Goal: Task Accomplishment & Management: Manage account settings

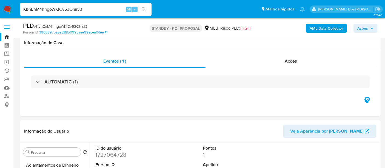
select select "10"
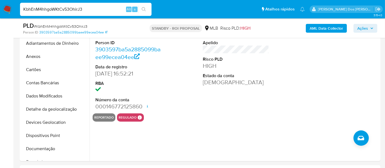
scroll to position [123, 0]
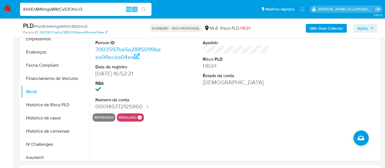
click at [86, 10] on input "KbhEnM4hhgoWKtCv53OhirJ3" at bounding box center [86, 9] width 132 height 7
paste input "YEEbcbbQFyTFz3kcPxI0Bt4v"
type input "YEEbcbbQFyTFz3kcPxI0Bt4v"
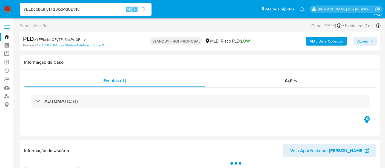
select select "10"
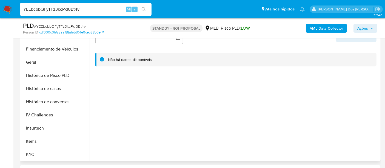
scroll to position [183, 0]
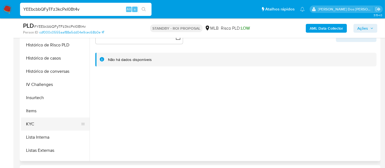
click at [31, 122] on button "KYC" at bounding box center [53, 123] width 64 height 13
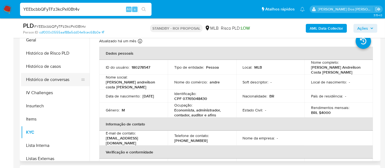
scroll to position [152, 0]
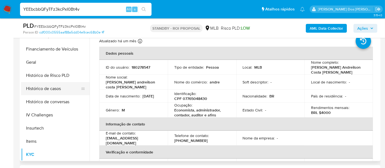
click at [53, 87] on button "Histórico de casos" at bounding box center [53, 88] width 64 height 13
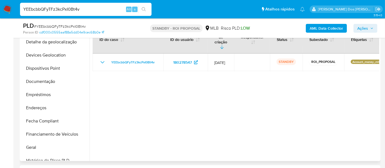
scroll to position [61, 0]
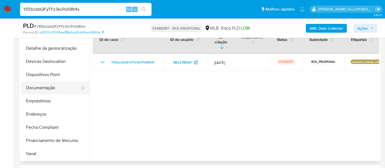
click at [50, 86] on button "Documentação" at bounding box center [53, 87] width 64 height 13
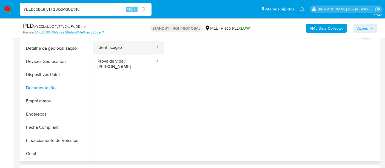
click at [107, 50] on button "Identificação" at bounding box center [124, 48] width 63 height 14
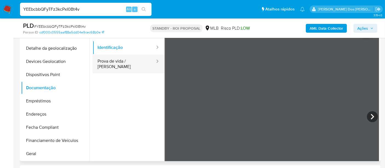
click at [123, 59] on button "Prova de vida / [PERSON_NAME]" at bounding box center [124, 64] width 63 height 19
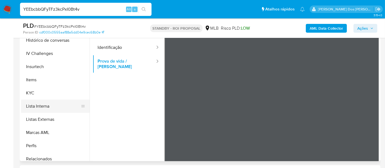
scroll to position [244, 0]
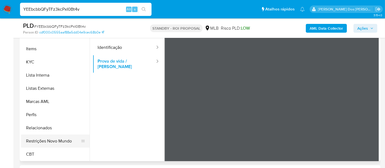
click at [62, 138] on button "Restrições Novo Mundo" at bounding box center [53, 140] width 64 height 13
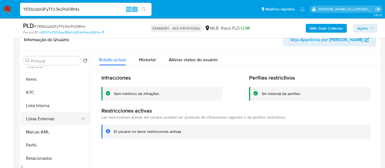
scroll to position [153, 0]
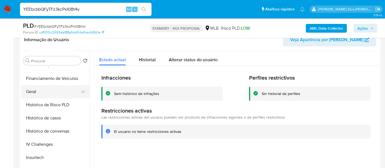
click at [29, 92] on button "Geral" at bounding box center [53, 91] width 64 height 13
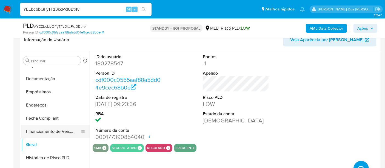
scroll to position [92, 0]
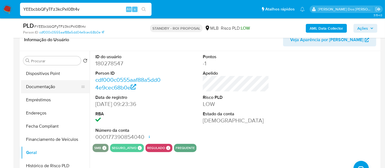
click at [50, 89] on button "Documentação" at bounding box center [53, 86] width 64 height 13
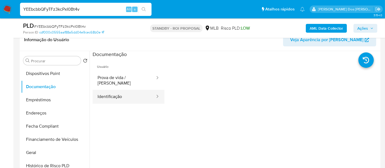
click at [119, 96] on button "Identificação" at bounding box center [124, 97] width 63 height 14
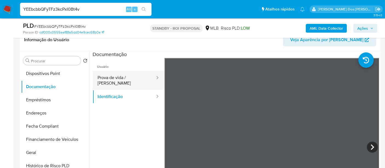
click at [122, 75] on button "Prova de vida / Selfie" at bounding box center [124, 80] width 63 height 19
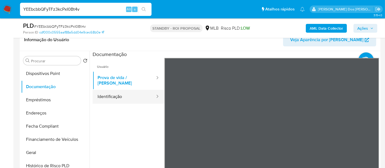
click at [118, 91] on button "Identificação" at bounding box center [124, 97] width 63 height 14
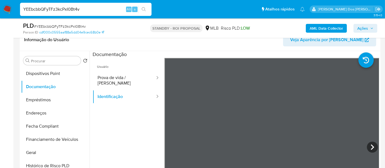
scroll to position [30, 0]
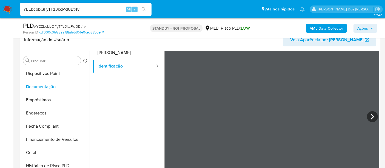
click at [78, 7] on input "YEEbcbbQFyTFz3kcPxI0Bt4v" at bounding box center [86, 9] width 132 height 7
paste input "yTlazssXDA8ktm6lioFBL9gt"
type input "yTlazssXDA8ktm6lioFBL9gt"
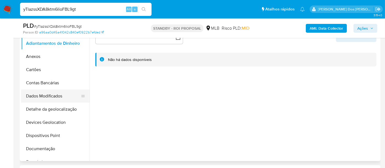
select select "10"
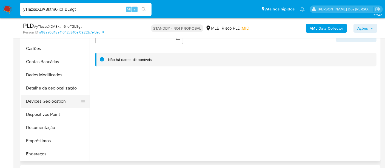
scroll to position [30, 0]
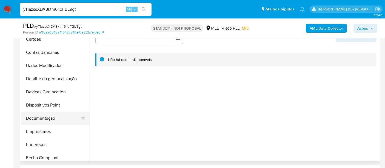
click at [45, 116] on button "Documentação" at bounding box center [53, 118] width 64 height 13
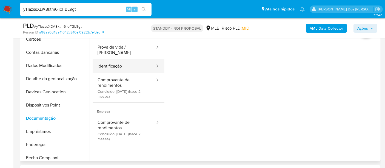
click at [114, 62] on button "Identificação" at bounding box center [124, 66] width 63 height 14
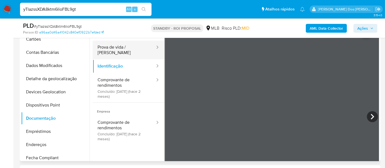
click at [137, 49] on button "Prova de vida / [PERSON_NAME]" at bounding box center [124, 50] width 63 height 19
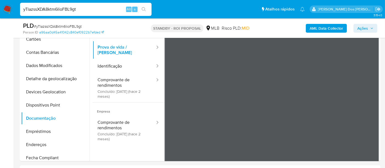
click at [38, 6] on input "yTlazssXDA8ktm6lioFBL9gt" at bounding box center [86, 9] width 132 height 7
paste input "YEEbcbbQFyTFz3kcPxI0Bt4v"
type input "YEEbcbbQFyTFz3kcPxI0Bt4v"
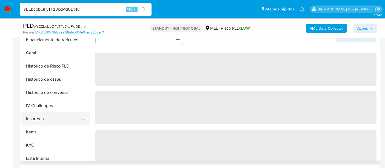
scroll to position [183, 0]
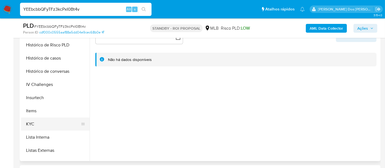
select select "10"
click at [26, 123] on button "KYC" at bounding box center [53, 123] width 64 height 13
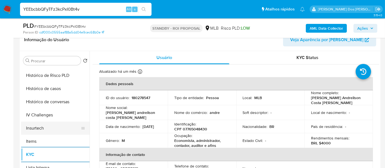
scroll to position [152, 0]
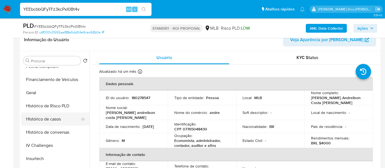
click at [56, 121] on button "Histórico de casos" at bounding box center [53, 118] width 64 height 13
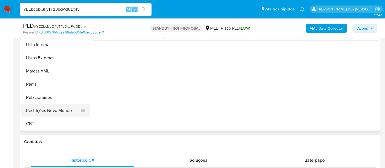
click at [52, 110] on button "Restrições Novo Mundo" at bounding box center [53, 110] width 64 height 13
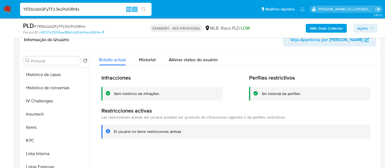
scroll to position [153, 0]
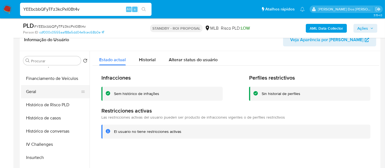
click at [32, 90] on button "Geral" at bounding box center [53, 91] width 64 height 13
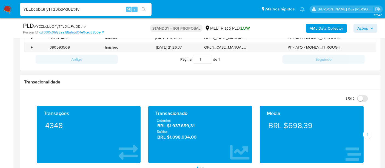
scroll to position [243, 0]
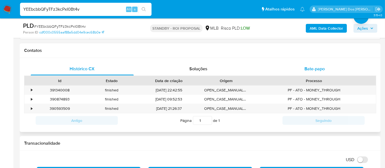
click at [322, 66] on span "Bate-papo" at bounding box center [314, 69] width 20 height 6
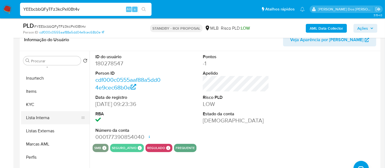
scroll to position [244, 0]
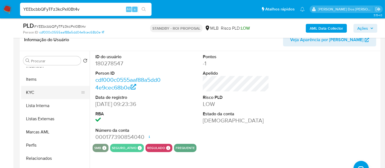
click at [30, 93] on button "KYC" at bounding box center [53, 92] width 64 height 13
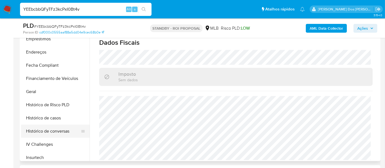
scroll to position [62, 0]
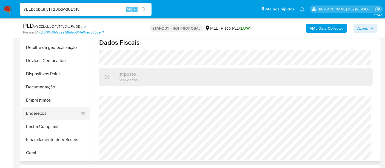
click at [41, 112] on button "Endereços" at bounding box center [53, 113] width 64 height 13
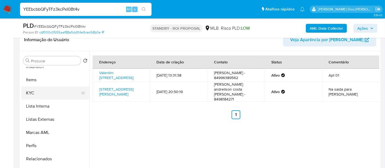
scroll to position [244, 0]
click at [33, 92] on button "KYC" at bounding box center [53, 92] width 64 height 13
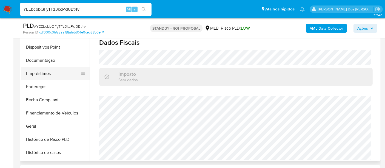
scroll to position [62, 0]
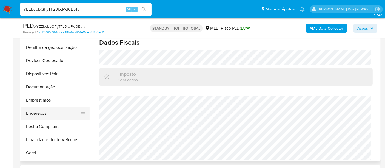
click at [38, 111] on button "Endereços" at bounding box center [53, 113] width 64 height 13
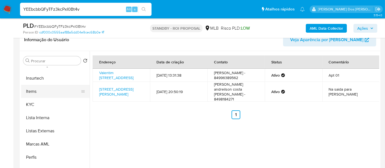
scroll to position [244, 0]
drag, startPoint x: 30, startPoint y: 92, endPoint x: 37, endPoint y: 93, distance: 7.2
click at [30, 92] on button "KYC" at bounding box center [53, 92] width 64 height 13
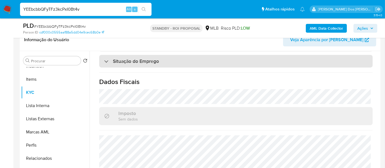
scroll to position [252, 0]
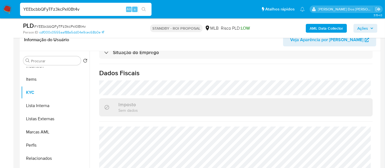
click at [70, 7] on input "YEEbcbbQFyTFz3kcPxI0Bt4v" at bounding box center [86, 9] width 132 height 7
paste input "IlM0bbA31AS5WcCU8jj7ENJL"
type input "IlM0bbA31AS5WcCU8jj7ENJL"
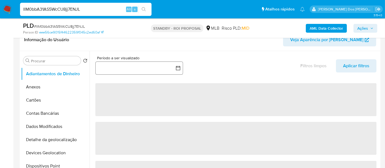
select select "10"
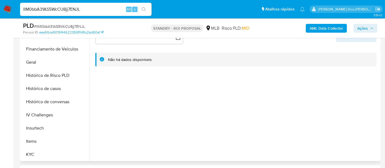
scroll to position [213, 0]
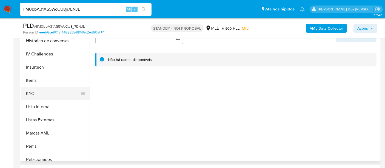
click at [31, 93] on button "KYC" at bounding box center [53, 93] width 64 height 13
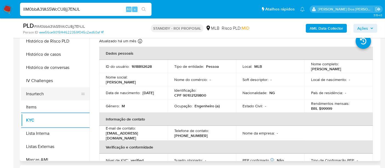
scroll to position [152, 0]
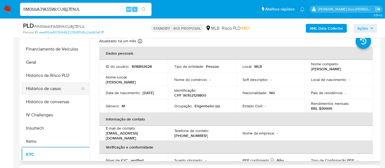
click at [51, 92] on button "Histórico de casos" at bounding box center [53, 88] width 64 height 13
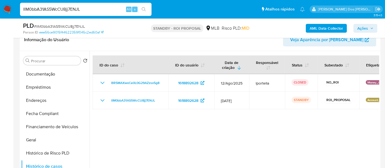
scroll to position [91, 0]
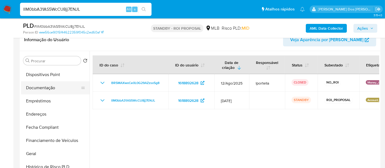
click at [46, 90] on button "Documentação" at bounding box center [53, 87] width 64 height 13
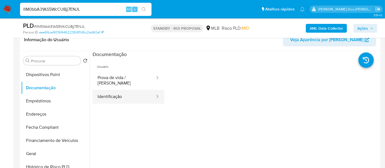
click at [116, 93] on button "Identificação" at bounding box center [124, 97] width 63 height 14
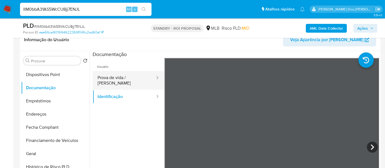
click at [130, 74] on button "Prova de vida / Selfie" at bounding box center [124, 80] width 63 height 19
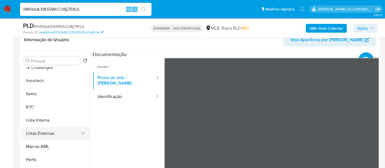
scroll to position [244, 0]
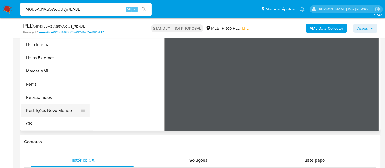
click at [56, 109] on button "Restrições Novo Mundo" at bounding box center [53, 110] width 64 height 13
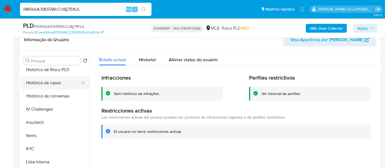
scroll to position [153, 0]
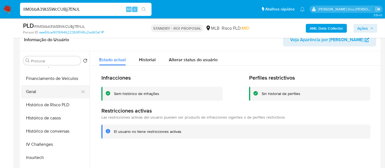
click at [34, 92] on button "Geral" at bounding box center [53, 91] width 64 height 13
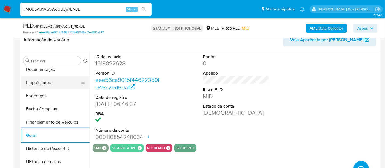
scroll to position [62, 0]
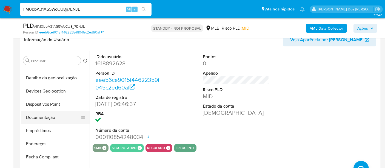
click at [39, 113] on button "Documentação" at bounding box center [53, 117] width 64 height 13
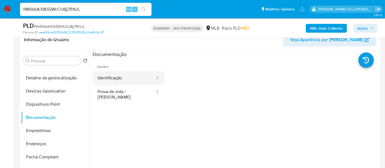
click at [108, 79] on button "Identificação" at bounding box center [124, 78] width 63 height 14
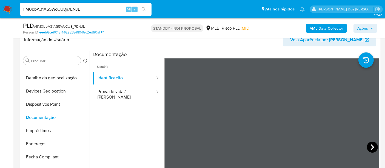
click at [369, 143] on icon at bounding box center [372, 146] width 11 height 11
click at [167, 143] on icon at bounding box center [171, 146] width 11 height 11
click at [369, 146] on icon at bounding box center [372, 146] width 11 height 11
click at [167, 143] on icon at bounding box center [171, 146] width 11 height 11
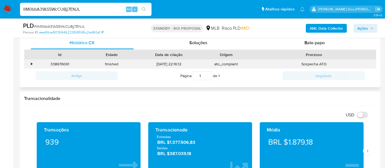
scroll to position [243, 0]
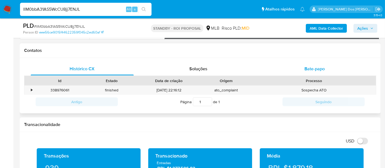
click at [309, 69] on span "Bate-papo" at bounding box center [314, 69] width 20 height 6
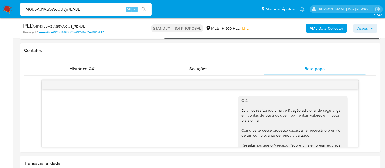
scroll to position [93, 0]
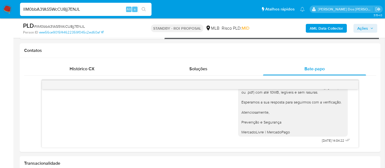
click at [73, 9] on input "IlM0bbA31AS5WcCU8jj7ENJL" at bounding box center [86, 9] width 132 height 7
paste input "oyzQSR1qVCySmObxm0hDFRth"
type input "oyzQSR1qVCySmObxm0hDFRth"
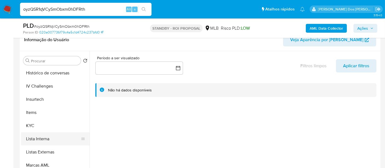
scroll to position [243, 0]
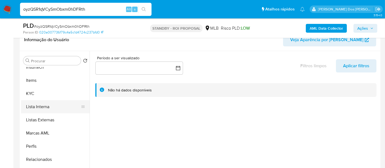
select select "10"
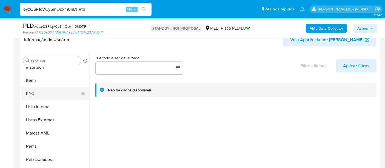
click at [29, 94] on button "KYC" at bounding box center [53, 93] width 64 height 13
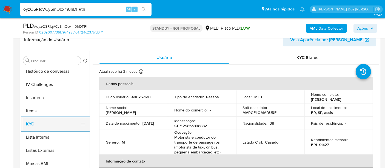
scroll to position [183, 0]
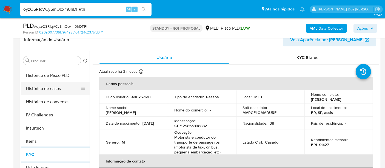
click at [50, 89] on button "Histórico de casos" at bounding box center [53, 88] width 64 height 13
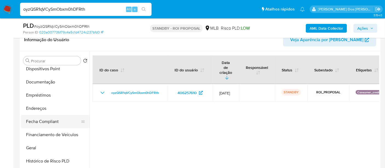
scroll to position [91, 0]
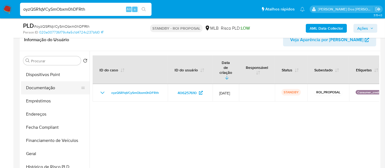
click at [52, 90] on button "Documentação" at bounding box center [53, 87] width 64 height 13
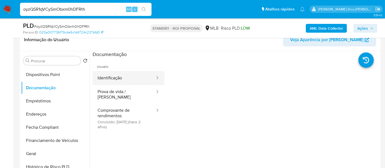
drag, startPoint x: 121, startPoint y: 82, endPoint x: 136, endPoint y: 81, distance: 15.6
click at [121, 81] on button "Identificação" at bounding box center [124, 78] width 63 height 14
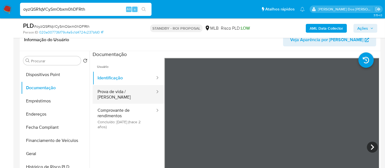
click at [135, 89] on button "Prova de vida / [PERSON_NAME]" at bounding box center [124, 94] width 63 height 19
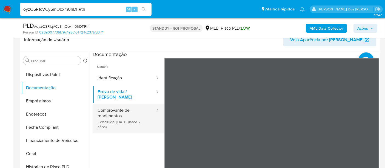
click at [115, 104] on button "Comprovante de rendimentos Concluído: 27/10/2023 (hace 2 años)" at bounding box center [124, 118] width 63 height 29
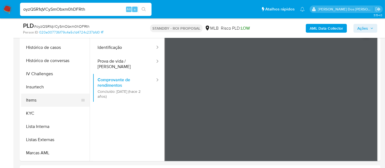
scroll to position [243, 0]
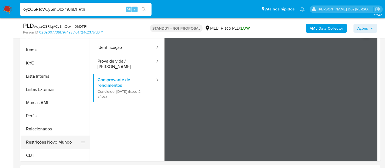
click at [54, 137] on button "Restrições Novo Mundo" at bounding box center [53, 141] width 64 height 13
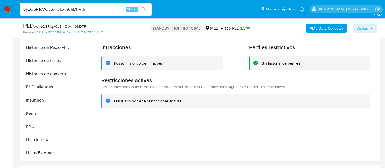
scroll to position [122, 0]
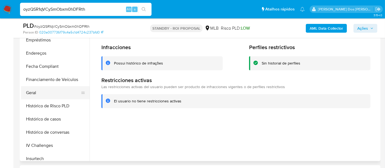
click at [31, 89] on button "Geral" at bounding box center [53, 92] width 64 height 13
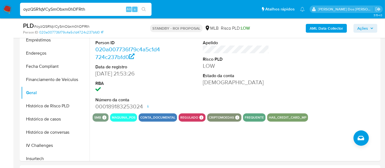
click at [70, 6] on input "oyzQSR1qVCySmObxm0hDFRth" at bounding box center [86, 9] width 132 height 7
paste input "0skm3Mhjyn6WZXjDFoN9KwEV"
type input "0skm3Mhjyn6WZXjDFoN9KwEV"
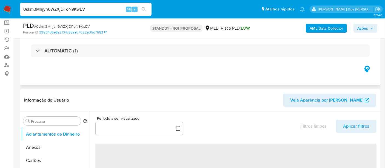
scroll to position [30, 0]
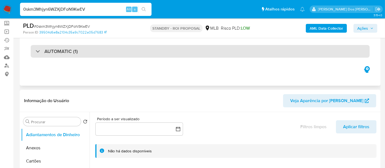
click at [94, 56] on div "AUTOMATIC (1)" at bounding box center [200, 51] width 339 height 13
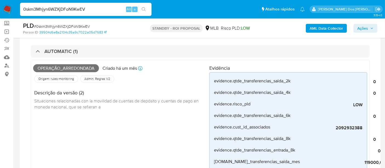
select select "10"
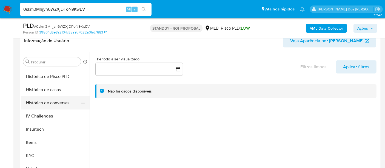
scroll to position [243, 0]
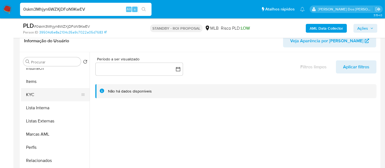
click at [34, 93] on button "KYC" at bounding box center [53, 94] width 64 height 13
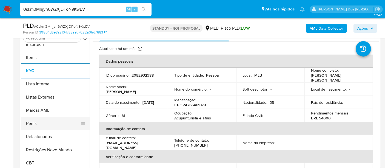
scroll to position [244, 0]
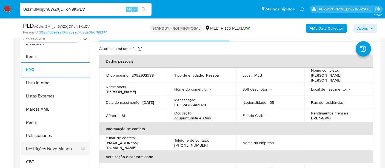
click at [60, 146] on button "Restrições Novo Mundo" at bounding box center [53, 148] width 64 height 13
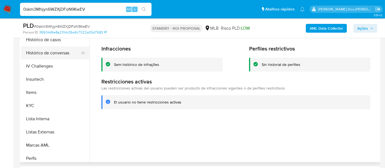
scroll to position [153, 0]
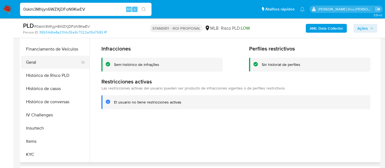
click at [33, 59] on button "Geral" at bounding box center [53, 62] width 64 height 13
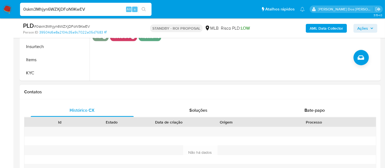
scroll to position [609, 0]
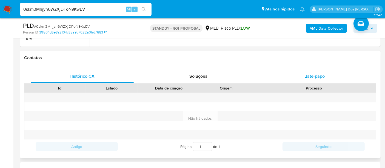
click at [312, 75] on span "Bate-papo" at bounding box center [314, 76] width 20 height 6
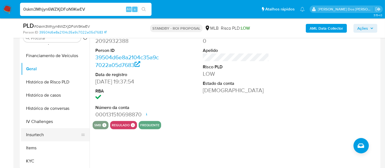
scroll to position [62, 0]
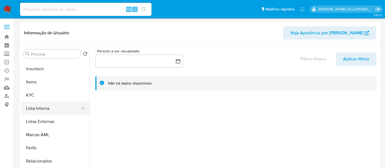
scroll to position [243, 0]
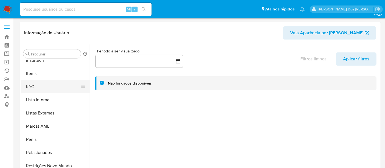
click at [28, 87] on button "KYC" at bounding box center [53, 86] width 64 height 13
select select "10"
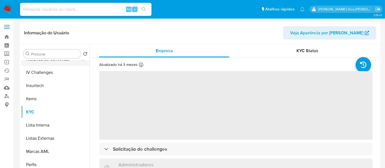
scroll to position [183, 0]
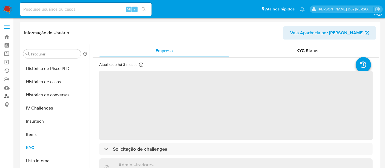
click at [7, 95] on link "Localizador de pessoas" at bounding box center [32, 96] width 65 height 8
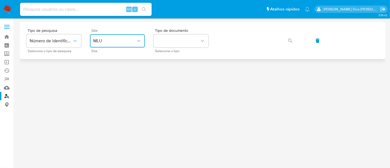
click at [119, 42] on span "MLU" at bounding box center [114, 40] width 43 height 5
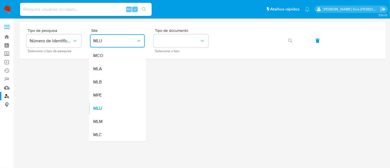
drag, startPoint x: 114, startPoint y: 78, endPoint x: 129, endPoint y: 70, distance: 17.0
click at [114, 78] on div "MLB" at bounding box center [115, 81] width 45 height 13
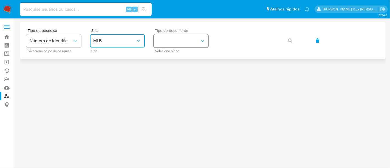
click at [176, 42] on button "identificationType" at bounding box center [180, 40] width 55 height 13
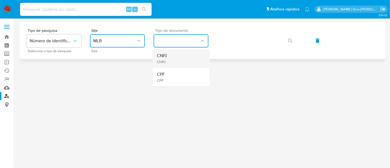
click at [172, 55] on div "CNPJ CNPJ" at bounding box center [179, 58] width 45 height 19
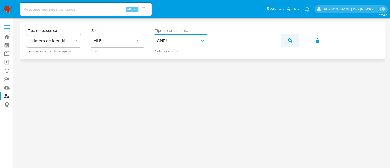
click at [289, 39] on icon "button" at bounding box center [290, 40] width 4 height 4
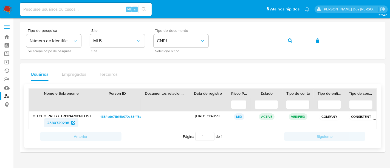
click at [64, 122] on span "2380729298" at bounding box center [58, 122] width 22 height 9
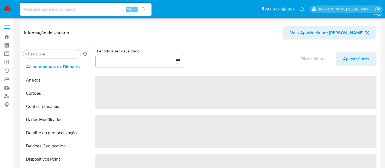
select select "10"
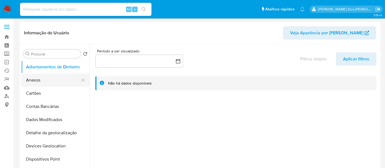
click at [33, 79] on button "Anexos" at bounding box center [53, 79] width 64 height 13
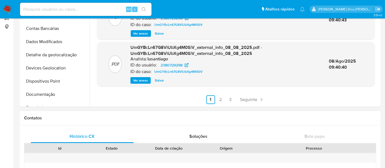
scroll to position [91, 0]
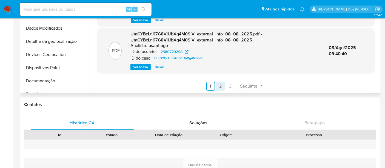
click at [221, 86] on link "2" at bounding box center [220, 86] width 9 height 9
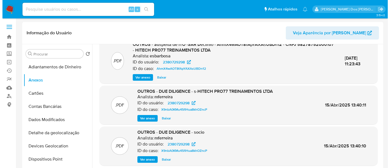
scroll to position [52, 0]
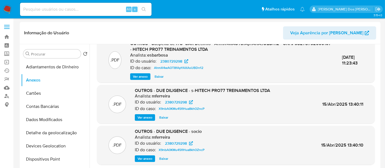
click at [142, 78] on span "Ver anexo" at bounding box center [140, 76] width 15 height 5
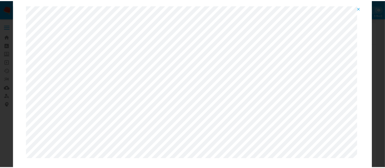
scroll to position [28, 0]
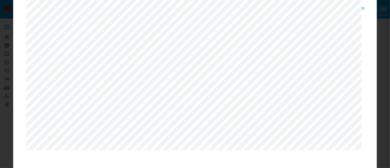
click at [365, 9] on icon "Attachment preview" at bounding box center [363, 8] width 4 height 4
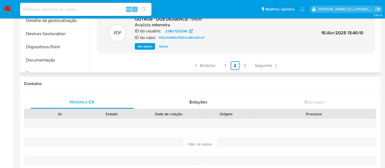
scroll to position [122, 0]
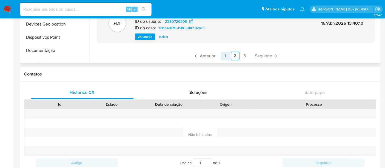
click at [226, 57] on link "1" at bounding box center [225, 56] width 9 height 9
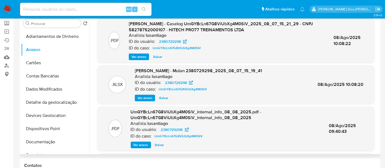
scroll to position [0, 0]
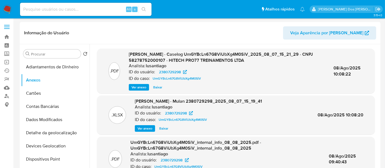
click at [139, 87] on span "Ver anexo" at bounding box center [139, 86] width 15 height 5
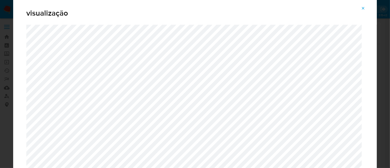
click at [365, 8] on button "Attachment preview" at bounding box center [363, 8] width 12 height 9
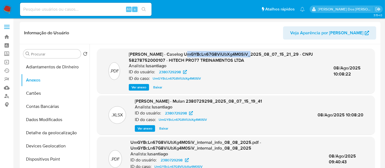
drag, startPoint x: 184, startPoint y: 54, endPoint x: 247, endPoint y: 54, distance: 62.8
click at [247, 54] on span "DOSSIÊ ANÁLISE - Caselog UmGYBcLn67G8ViUbXg4M0SiV_2025_08_07_15_21_29 - CNPJ 58…" at bounding box center [221, 57] width 184 height 12
copy span "UmGYBcLn67G8ViUbXg4M0SiV"
click at [140, 86] on span "Ver anexo" at bounding box center [139, 86] width 15 height 5
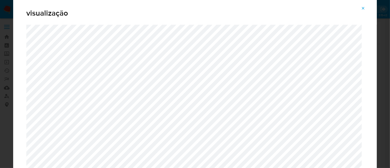
click at [363, 10] on icon "Attachment preview" at bounding box center [363, 8] width 4 height 4
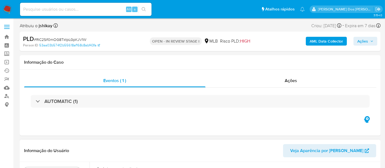
select select "10"
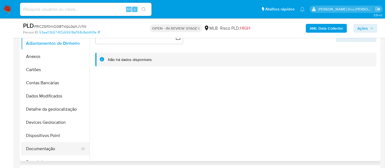
drag, startPoint x: 49, startPoint y: 146, endPoint x: 52, endPoint y: 144, distance: 3.1
click at [49, 147] on button "Documentação" at bounding box center [53, 148] width 64 height 13
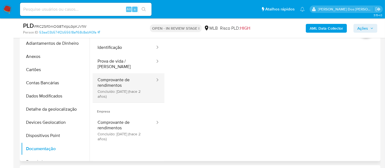
click at [113, 85] on button "Comprovante de rendimentos Concluído: [DATE] (hace 2 años)" at bounding box center [124, 87] width 63 height 29
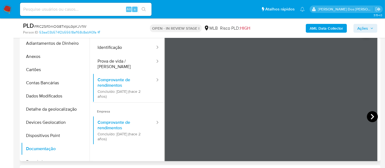
click at [369, 116] on icon at bounding box center [372, 116] width 11 height 11
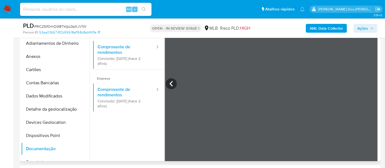
scroll to position [48, 0]
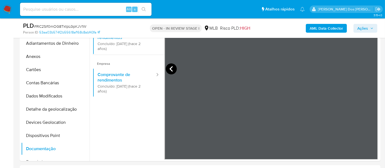
click at [170, 69] on icon at bounding box center [171, 68] width 11 height 11
click at [375, 68] on icon at bounding box center [372, 68] width 11 height 11
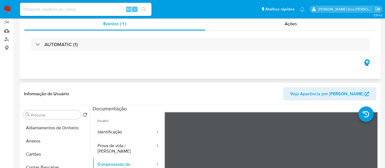
scroll to position [0, 0]
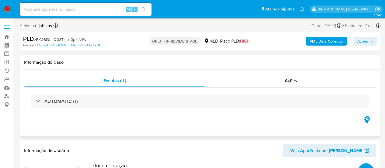
click at [109, 92] on div "AUTOMATIC (1)" at bounding box center [200, 100] width 352 height 27
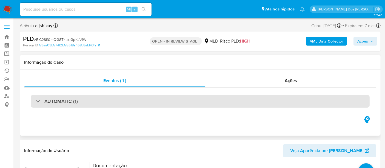
click at [112, 97] on div "AUTOMATIC (1)" at bounding box center [200, 101] width 339 height 13
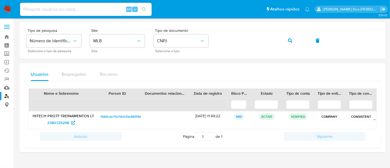
click at [72, 5] on div "Alt s" at bounding box center [86, 9] width 132 height 13
click at [72, 11] on input at bounding box center [86, 9] width 132 height 7
paste input "206879596"
type input "206879596"
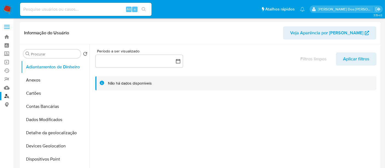
select select "10"
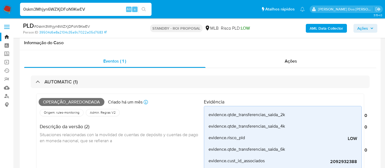
select select "10"
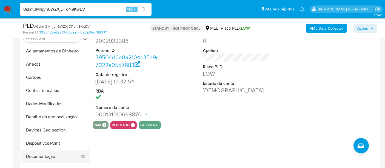
click at [50, 150] on button "Documentação" at bounding box center [53, 156] width 64 height 13
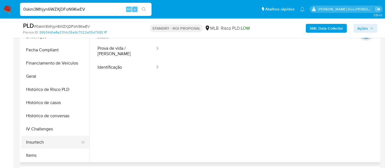
scroll to position [184, 0]
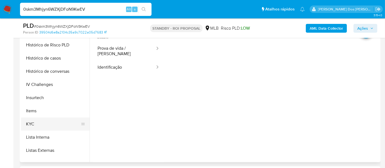
click at [33, 123] on button "KYC" at bounding box center [53, 123] width 64 height 13
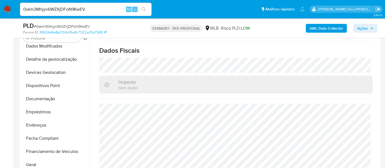
scroll to position [31, 0]
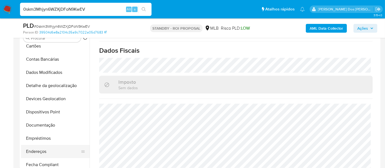
click at [41, 149] on button "Endereços" at bounding box center [53, 151] width 64 height 13
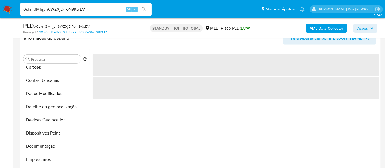
scroll to position [457, 0]
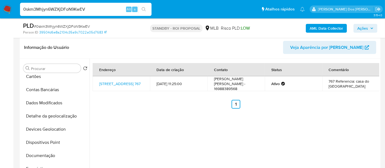
click at [62, 12] on input "0skm3Mhjyn6WZXjDFoN9KwEV" at bounding box center [86, 9] width 132 height 7
paste input "bgefwiWCSi7cChiGtrvIRLfL"
type input "bgefwiWCSi7cChiGtrvIRLfL"
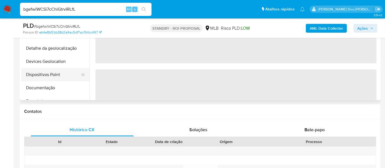
select select "10"
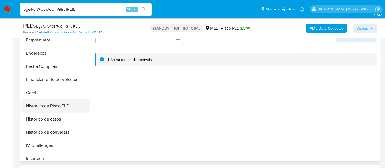
scroll to position [183, 0]
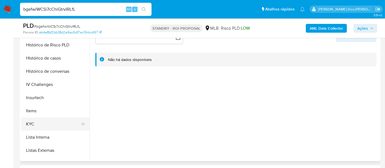
click at [30, 125] on button "KYC" at bounding box center [53, 123] width 64 height 13
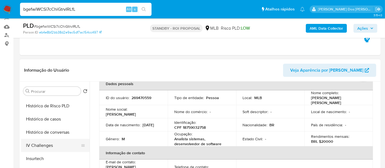
scroll to position [152, 0]
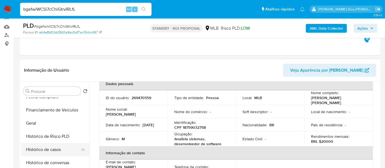
click at [58, 149] on button "Histórico de casos" at bounding box center [53, 149] width 64 height 13
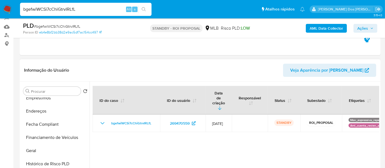
scroll to position [91, 0]
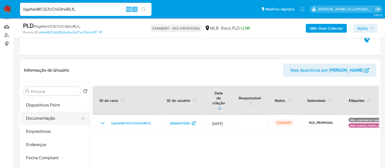
click at [44, 118] on button "Documentação" at bounding box center [53, 118] width 64 height 13
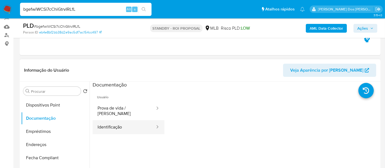
click at [108, 122] on button "Identificação" at bounding box center [124, 127] width 63 height 14
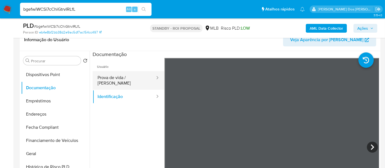
click at [110, 78] on button "Prova de vida / [PERSON_NAME]" at bounding box center [124, 80] width 63 height 19
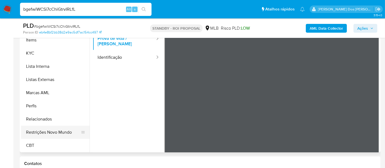
scroll to position [152, 0]
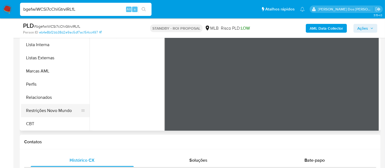
click at [66, 104] on button "Restrições Novo Mundo" at bounding box center [53, 110] width 64 height 13
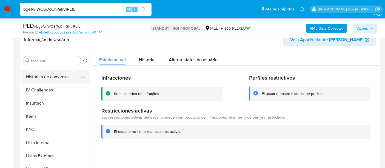
scroll to position [153, 0]
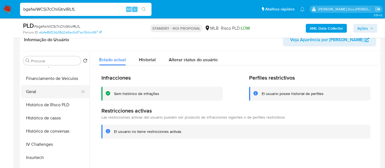
drag, startPoint x: 34, startPoint y: 93, endPoint x: 87, endPoint y: 94, distance: 52.6
click at [34, 93] on button "Geral" at bounding box center [53, 91] width 64 height 13
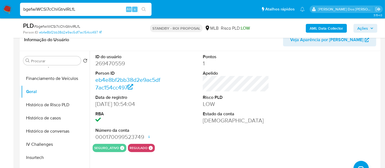
click at [86, 11] on input "bgefwiWCSi7cChiGtrvIRLfL" at bounding box center [86, 9] width 132 height 7
paste input "2Djs9TLynVxK6Tyb0bTVvESU"
type input "2Djs9TLynVxK6Tyb0bTVvESU"
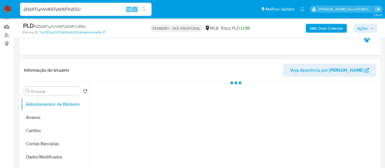
scroll to position [91, 0]
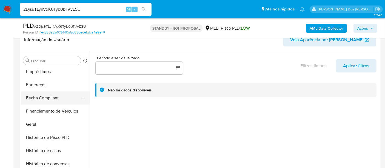
select select "10"
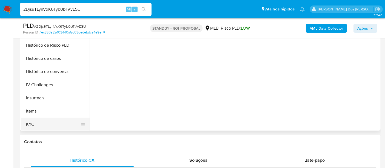
scroll to position [182, 0]
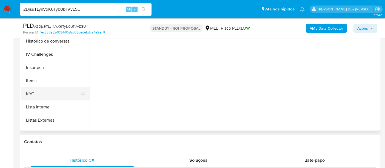
click at [35, 91] on button "KYC" at bounding box center [53, 93] width 64 height 13
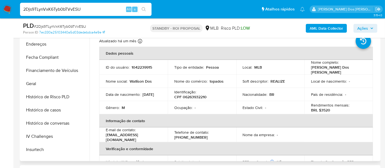
scroll to position [121, 0]
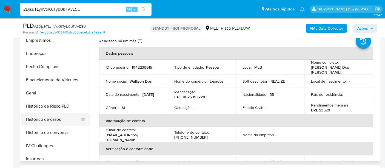
click at [58, 118] on button "Histórico de casos" at bounding box center [53, 119] width 64 height 13
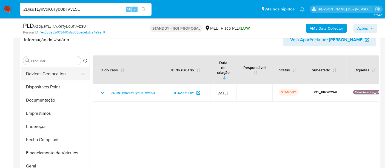
scroll to position [30, 0]
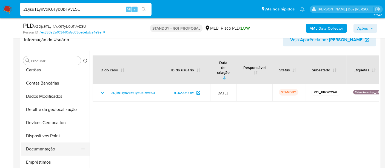
click at [43, 145] on button "Documentação" at bounding box center [53, 148] width 64 height 13
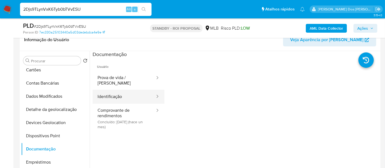
click at [123, 94] on button "Identificação" at bounding box center [124, 97] width 63 height 14
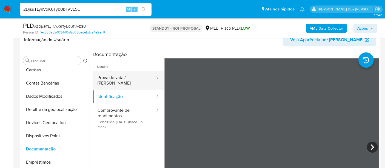
click at [121, 76] on button "Prova de vida / Selfie" at bounding box center [124, 80] width 63 height 19
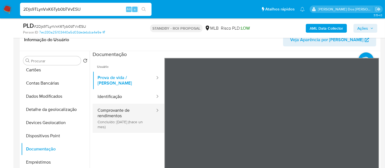
click at [116, 112] on button "Comprovante de rendimentos Concluído: 18/07/2025 (hace un mes)" at bounding box center [124, 118] width 63 height 29
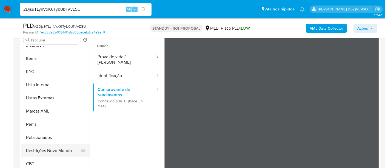
scroll to position [122, 0]
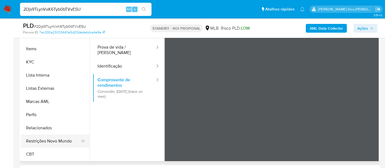
click at [60, 139] on button "Restrições Novo Mundo" at bounding box center [53, 140] width 64 height 13
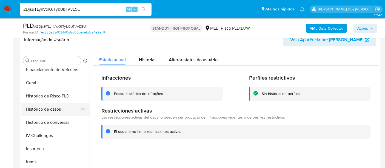
scroll to position [153, 0]
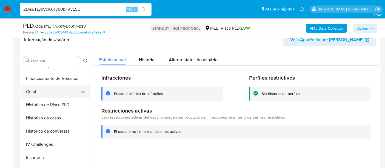
click at [35, 92] on button "Geral" at bounding box center [53, 91] width 64 height 13
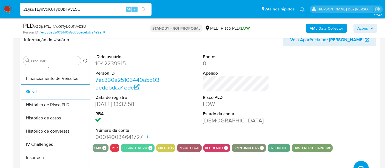
click at [104, 11] on input "2Djs9TLynVxK6Tyb0bTVvESU" at bounding box center [86, 9] width 132 height 7
paste input "M64AEe7TjqycXv8KTKP3PEGX"
type input "M64AEe7TjqycXv8KTKP3PEGX"
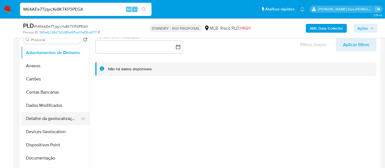
scroll to position [122, 0]
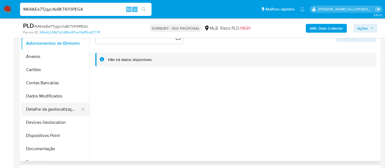
select select "10"
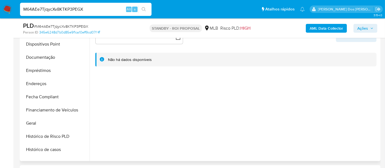
scroll to position [183, 0]
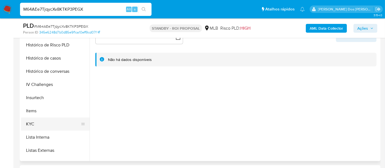
click at [27, 123] on button "KYC" at bounding box center [53, 123] width 64 height 13
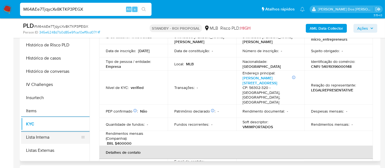
scroll to position [122, 0]
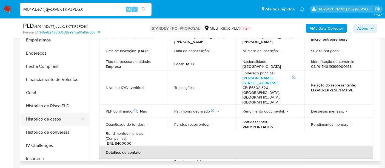
click at [52, 120] on button "Histórico de casos" at bounding box center [53, 118] width 64 height 13
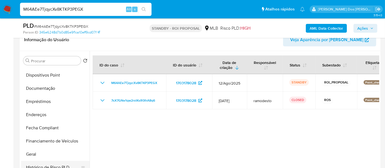
scroll to position [61, 0]
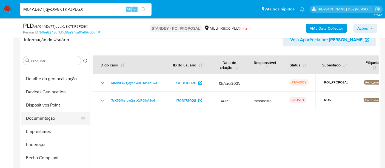
click at [50, 115] on button "Documentação" at bounding box center [53, 118] width 64 height 13
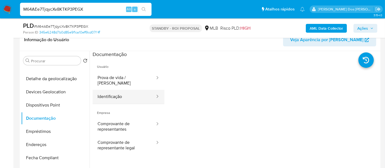
click at [115, 93] on button "Identificação" at bounding box center [124, 97] width 63 height 14
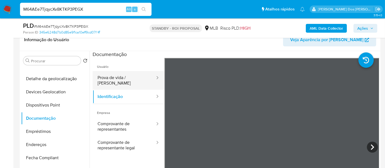
click at [129, 77] on button "Prova de vida / Selfie" at bounding box center [124, 80] width 63 height 19
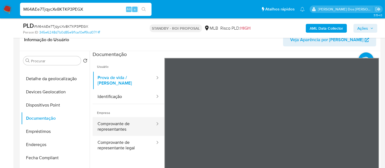
click at [121, 121] on button "Comprovante de representantes" at bounding box center [124, 126] width 63 height 19
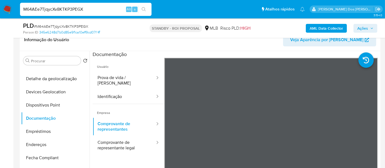
scroll to position [122, 0]
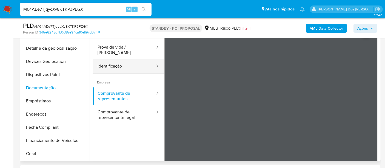
click at [108, 60] on button "Identificação" at bounding box center [124, 66] width 63 height 14
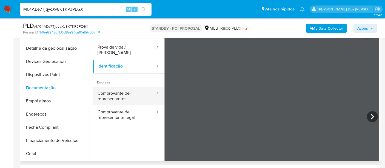
click at [126, 90] on button "Comprovante de representantes" at bounding box center [124, 96] width 63 height 19
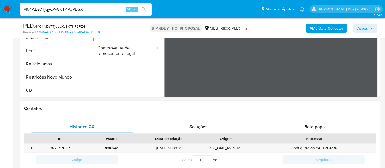
scroll to position [213, 0]
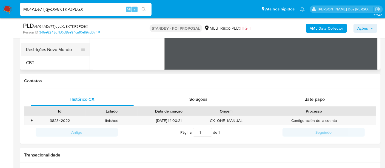
click at [66, 50] on button "Restrições Novo Mundo" at bounding box center [53, 49] width 64 height 13
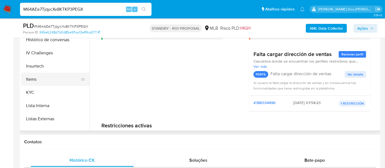
scroll to position [123, 0]
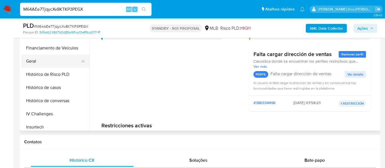
click at [31, 63] on button "Geral" at bounding box center [53, 61] width 64 height 13
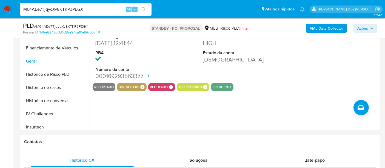
click at [94, 8] on input "M64AEe7TjqycXv8KTKP3PEGX" at bounding box center [86, 9] width 132 height 7
paste input "BEKClinTw6DFbu8TGhknPCrn"
type input "BEKClinTw6DFbu8TGhknPCrn"
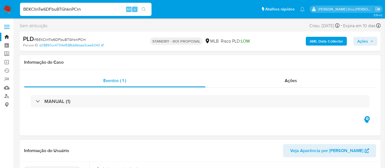
select select "10"
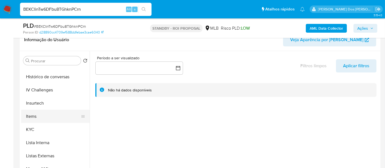
scroll to position [213, 0]
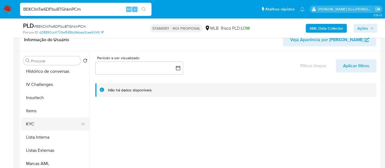
click at [32, 123] on button "KYC" at bounding box center [53, 123] width 64 height 13
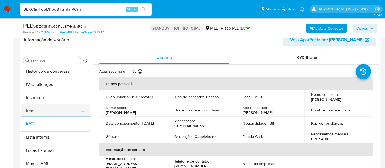
scroll to position [182, 0]
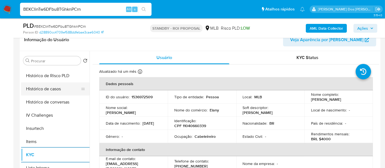
click at [55, 90] on button "Histórico de casos" at bounding box center [53, 88] width 64 height 13
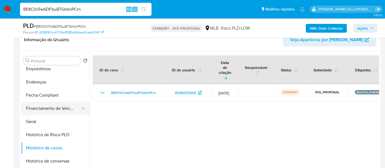
scroll to position [91, 0]
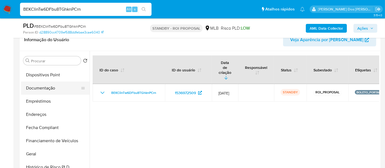
click at [48, 91] on button "Documentação" at bounding box center [53, 87] width 64 height 13
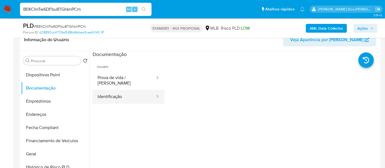
click at [104, 90] on button "Identificação" at bounding box center [124, 97] width 63 height 14
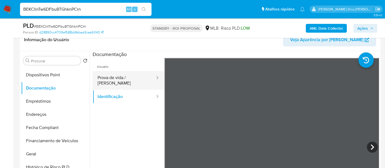
click at [119, 78] on button "Prova de vida / Selfie" at bounding box center [124, 80] width 63 height 19
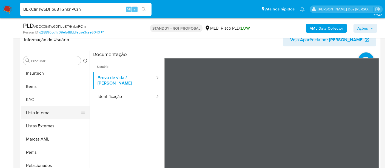
scroll to position [244, 0]
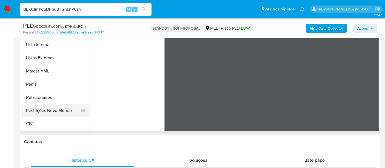
click at [60, 108] on button "Restrições Novo Mundo" at bounding box center [53, 110] width 64 height 13
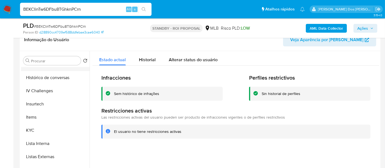
scroll to position [153, 0]
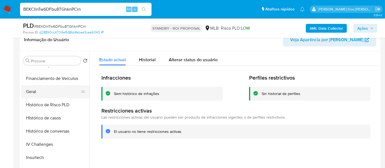
click at [33, 89] on button "Geral" at bounding box center [53, 91] width 64 height 13
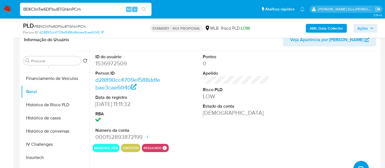
click at [89, 10] on input "BEKClinTw6DFbu8TGhknPCrn" at bounding box center [86, 9] width 132 height 7
paste input "yPo9yWzmcbaB5hEzxRDmKAPo"
type input "yPo9yWzmcbaB5hEzxRDmKAPo"
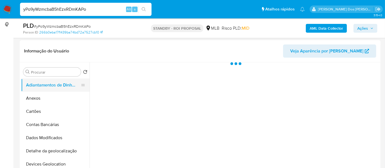
scroll to position [91, 0]
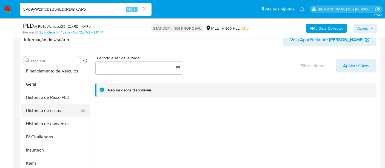
select select "10"
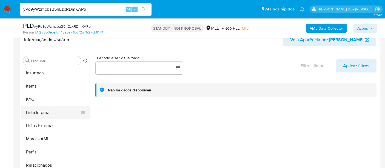
scroll to position [243, 0]
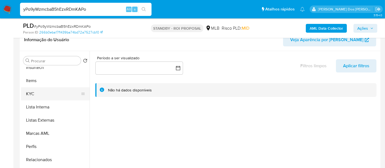
click at [33, 95] on button "KYC" at bounding box center [53, 93] width 64 height 13
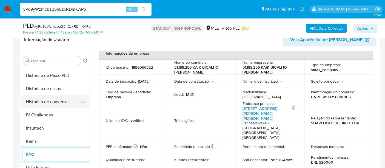
scroll to position [182, 0]
click at [59, 89] on button "Histórico de casos" at bounding box center [53, 88] width 64 height 13
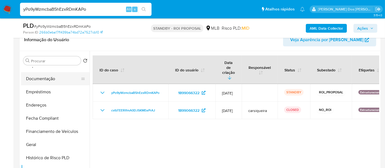
scroll to position [91, 0]
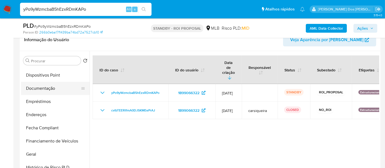
click at [47, 87] on button "Documentação" at bounding box center [53, 88] width 64 height 13
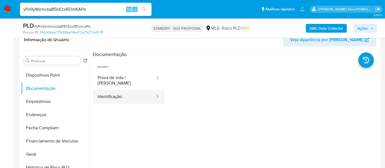
click at [104, 90] on button "Identificação" at bounding box center [124, 97] width 63 height 14
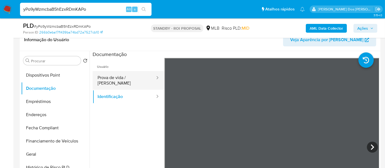
click at [124, 76] on button "Prova de vida / Selfie" at bounding box center [124, 80] width 63 height 19
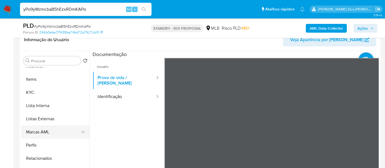
scroll to position [152, 0]
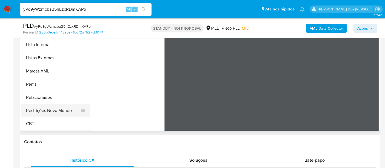
click at [57, 112] on button "Restrições Novo Mundo" at bounding box center [53, 110] width 64 height 13
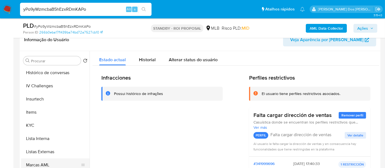
scroll to position [153, 0]
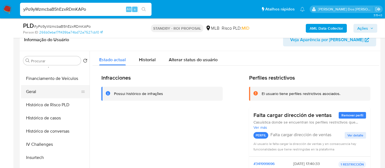
click at [33, 91] on button "Geral" at bounding box center [53, 91] width 64 height 13
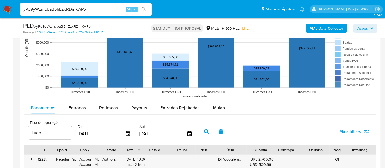
scroll to position [548, 0]
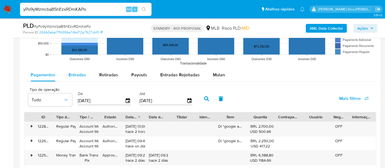
click at [73, 74] on span "Entradas" at bounding box center [78, 75] width 18 height 6
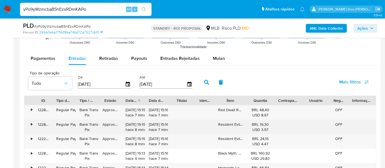
scroll to position [579, 0]
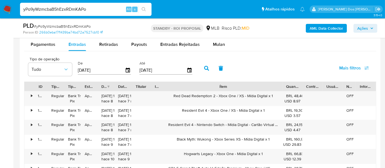
drag, startPoint x: 250, startPoint y: 84, endPoint x: 327, endPoint y: 87, distance: 76.8
click at [335, 88] on div "ID Tipo de operação Tipo / Método Estado Data de criação Data de aprovação Titu…" at bounding box center [200, 86] width 352 height 9
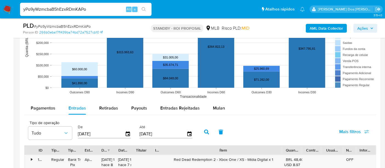
scroll to position [548, 0]
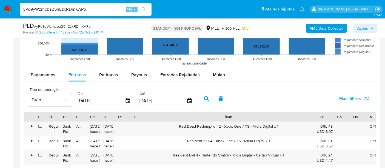
drag, startPoint x: 281, startPoint y: 116, endPoint x: 312, endPoint y: 118, distance: 31.6
click at [338, 116] on div "ID Tipo de operação Tipo / Método Estado Data de criação Data de aprovação Titu…" at bounding box center [208, 116] width 368 height 9
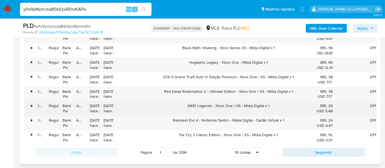
scroll to position [700, 0]
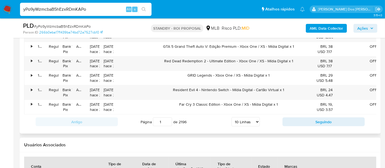
click at [254, 126] on select "5 Linhas 10 Linhas 20 Linhas 25 Linhas 50 Linhas 100 Linhas" at bounding box center [246, 121] width 28 height 9
select select "100"
click at [232, 124] on select "5 Linhas 10 Linhas 20 Linhas 25 Linhas 50 Linhas 100 Linhas" at bounding box center [246, 121] width 28 height 9
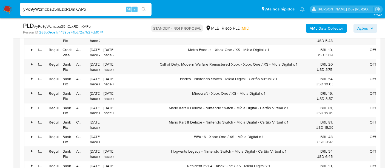
scroll to position [822, 0]
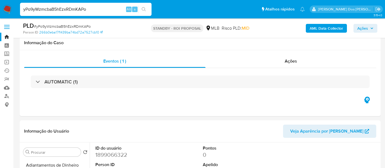
select select "100"
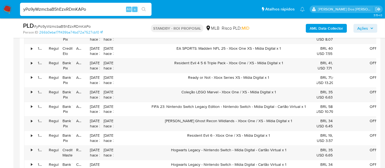
scroll to position [1248, 0]
click at [98, 11] on input "yPo9yWzmcbaB5hEzxRDmKAPo" at bounding box center [86, 9] width 132 height 7
paste input "7YDcsM8Qnncui0G8FuWusLBW"
type input "7YDcsM8Qnncui0G8FuWusLBW"
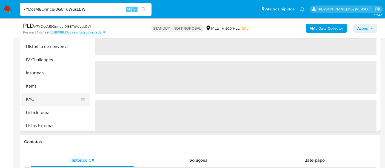
scroll to position [183, 0]
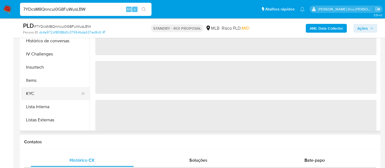
select select "10"
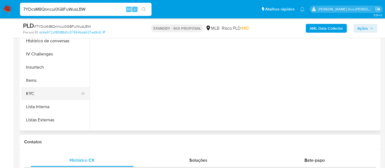
click at [29, 92] on button "KYC" at bounding box center [53, 93] width 64 height 13
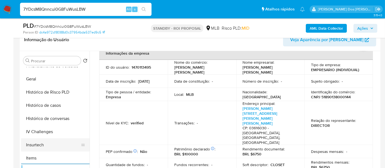
scroll to position [152, 0]
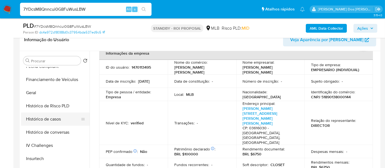
click at [54, 118] on button "Histórico de casos" at bounding box center [53, 118] width 64 height 13
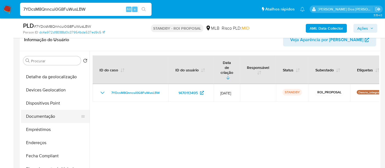
scroll to position [61, 0]
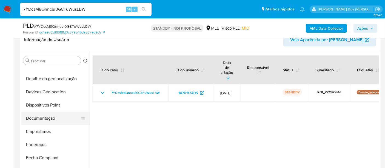
click at [53, 117] on button "Documentação" at bounding box center [53, 118] width 64 height 13
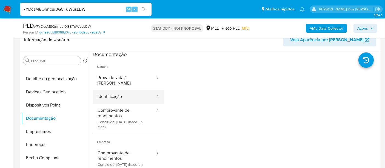
click at [116, 95] on button "Identificação" at bounding box center [124, 97] width 63 height 14
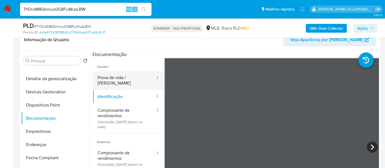
click at [118, 80] on button "Prova de vida / [PERSON_NAME]" at bounding box center [124, 80] width 63 height 19
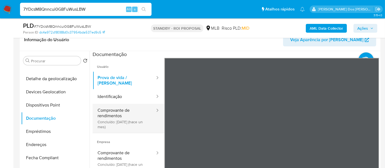
click at [125, 106] on button "Comprovante de rendimentos Concluído: 22/07/2025 (hace un mes)" at bounding box center [124, 118] width 63 height 29
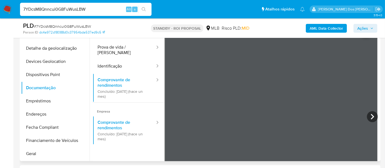
scroll to position [30, 0]
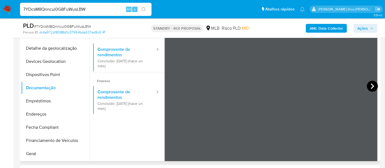
click at [374, 86] on icon at bounding box center [372, 86] width 11 height 11
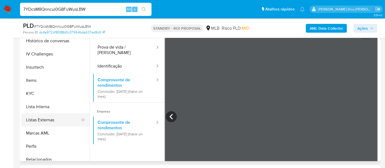
scroll to position [243, 0]
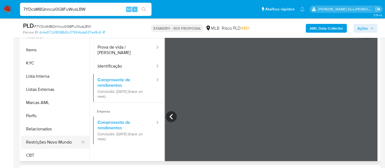
click at [57, 141] on button "Restrições Novo Mundo" at bounding box center [53, 141] width 64 height 13
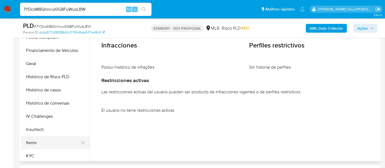
scroll to position [122, 0]
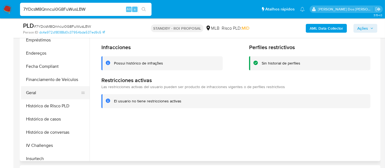
click at [36, 91] on button "Geral" at bounding box center [53, 92] width 64 height 13
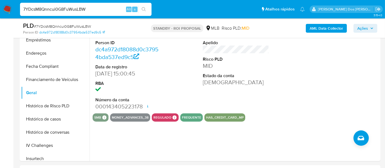
click at [81, 12] on input "7YDcsM8Qnncui0G8FuWusLBW" at bounding box center [86, 9] width 132 height 7
paste input "BtGbXSOcZg4Q8Sph70JdqqM2"
type input "BtGbXSOcZg4Q8Sph70JdqqM2"
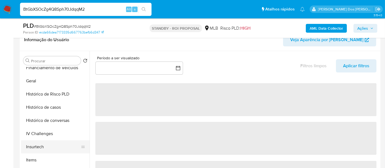
scroll to position [213, 0]
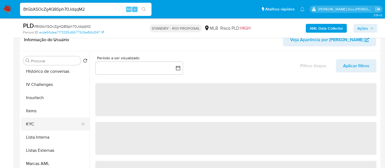
select select "10"
click at [35, 121] on button "KYC" at bounding box center [53, 123] width 64 height 13
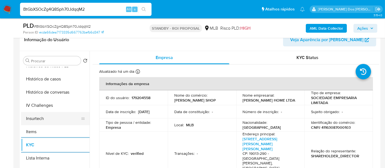
scroll to position [183, 0]
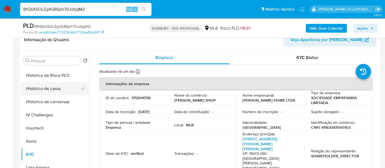
click at [53, 92] on button "Histórico de casos" at bounding box center [53, 88] width 64 height 13
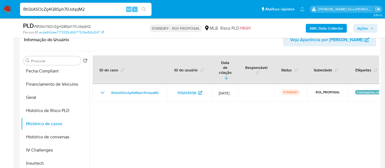
scroll to position [91, 0]
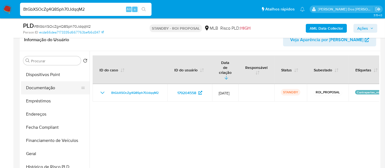
click at [49, 90] on button "Documentação" at bounding box center [53, 87] width 64 height 13
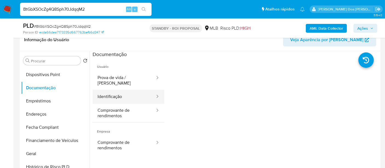
click at [114, 91] on button "Identificação" at bounding box center [124, 97] width 63 height 14
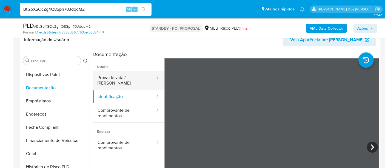
click at [128, 80] on button "Prova de vida / Selfie" at bounding box center [124, 80] width 63 height 19
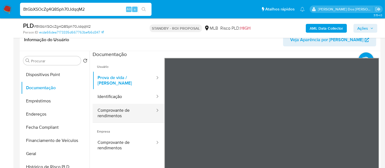
click at [116, 112] on button "Comprovante de rendimentos" at bounding box center [124, 113] width 63 height 19
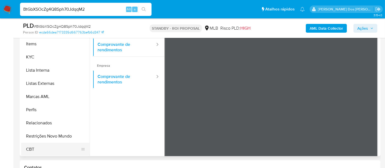
scroll to position [152, 0]
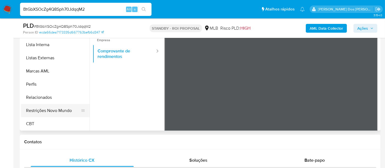
click at [63, 112] on button "Restrições Novo Mundo" at bounding box center [53, 110] width 64 height 13
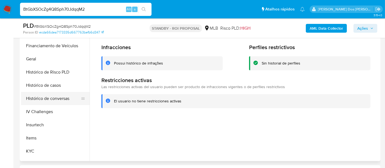
scroll to position [153, 0]
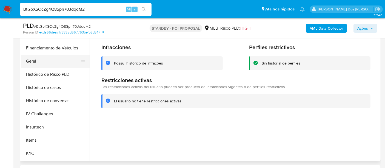
click at [32, 62] on button "Geral" at bounding box center [53, 61] width 64 height 13
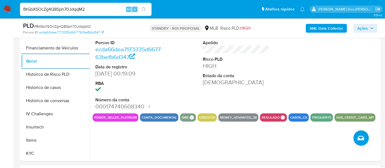
click at [86, 8] on input "BtGbXSOcZg4Q8Sph70JdqqM2" at bounding box center [86, 9] width 132 height 7
paste input "lKcEy2UL47Nfact4WCTircsu"
type input "lKcEy2UL47Nfact4WCTircsu"
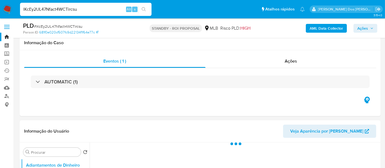
scroll to position [91, 0]
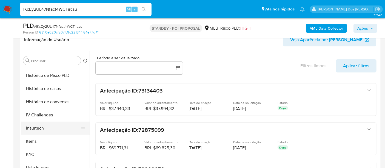
select select "10"
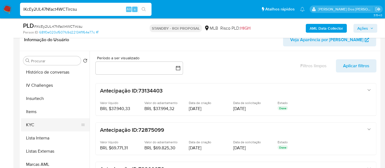
scroll to position [213, 0]
click at [30, 123] on button "KYC" at bounding box center [53, 123] width 64 height 13
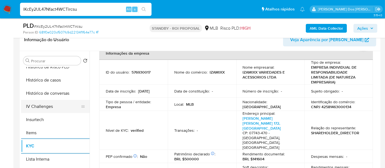
scroll to position [183, 0]
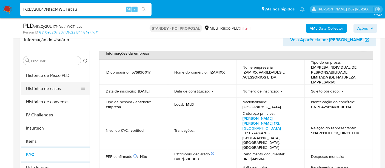
click at [52, 91] on button "Histórico de casos" at bounding box center [53, 88] width 64 height 13
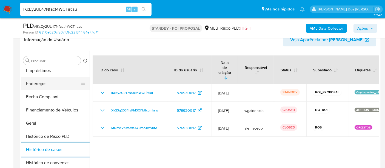
scroll to position [91, 0]
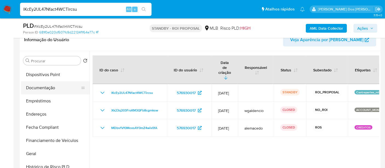
click at [47, 87] on button "Documentação" at bounding box center [53, 87] width 64 height 13
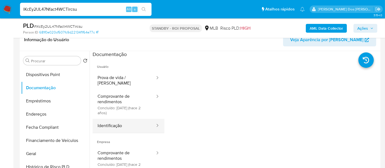
click at [106, 119] on button "Identificação" at bounding box center [124, 126] width 63 height 14
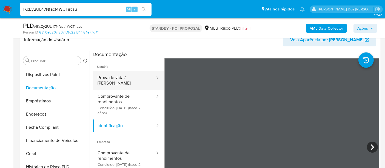
click at [129, 82] on button "Prova de vida / Selfie" at bounding box center [124, 80] width 63 height 19
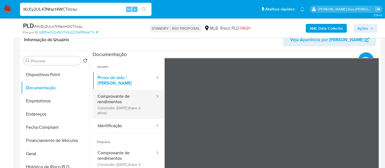
click at [118, 96] on button "Comprovante de rendimentos Concluído: 19/05/2023 (hace 2 años)" at bounding box center [124, 104] width 63 height 29
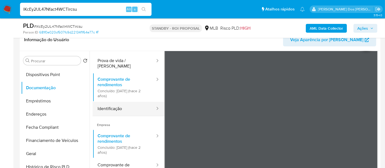
scroll to position [48, 0]
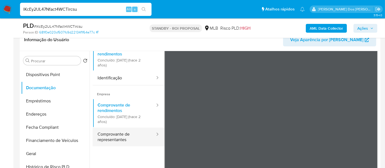
click at [99, 128] on button "Comprovante de representantes" at bounding box center [124, 136] width 63 height 19
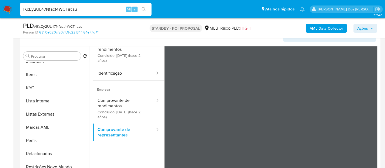
scroll to position [152, 0]
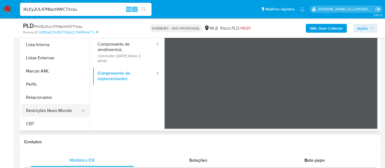
click at [56, 110] on button "Restrições Novo Mundo" at bounding box center [53, 110] width 64 height 13
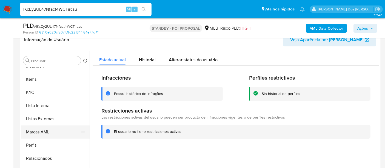
scroll to position [153, 0]
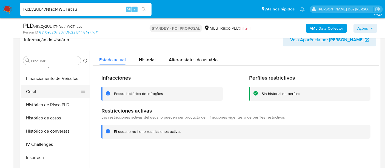
click at [32, 94] on button "Geral" at bounding box center [53, 91] width 64 height 13
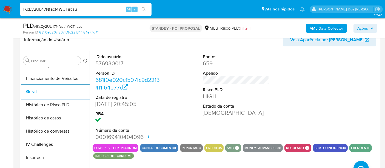
click at [50, 8] on input "lKcEy2UL47Nfact4WCTircsu" at bounding box center [86, 9] width 132 height 7
paste input "VostEkvyS6PPQB5xZk71BRhr"
type input "VostEkvyS6PPQB5xZk71BRhr"
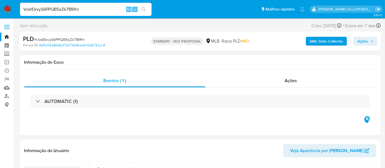
select select "10"
click at [81, 8] on input "VostEkvyS6PPQB5xZk71BRhr" at bounding box center [86, 9] width 132 height 7
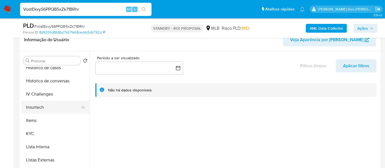
scroll to position [213, 0]
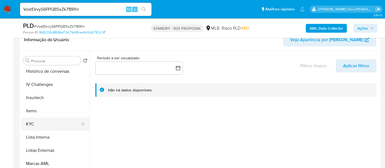
click at [33, 123] on button "KYC" at bounding box center [53, 123] width 64 height 13
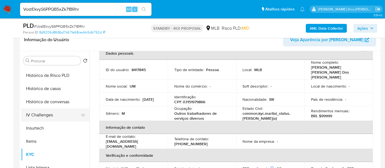
scroll to position [152, 0]
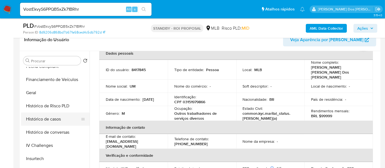
click at [50, 118] on button "Histórico de casos" at bounding box center [53, 118] width 64 height 13
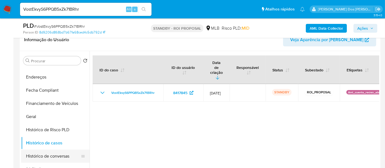
scroll to position [91, 0]
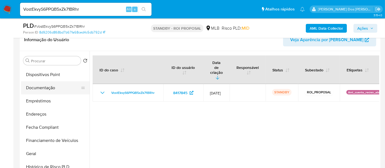
click at [42, 87] on button "Documentação" at bounding box center [53, 87] width 64 height 13
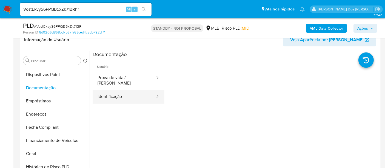
click at [116, 90] on button "Identificação" at bounding box center [124, 97] width 63 height 14
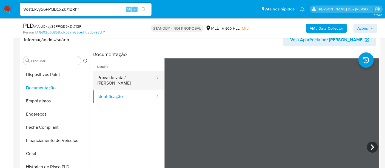
click at [130, 80] on button "Prova de vida / Selfie" at bounding box center [124, 80] width 63 height 19
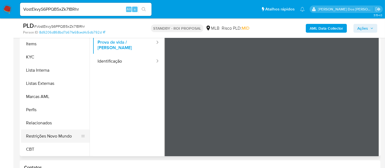
scroll to position [152, 0]
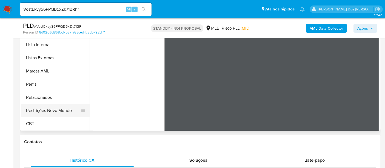
click at [53, 109] on button "Restrições Novo Mundo" at bounding box center [53, 110] width 64 height 13
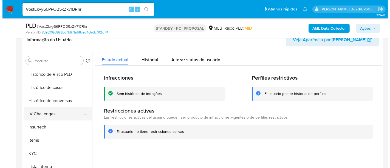
scroll to position [123, 0]
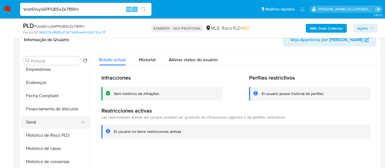
click at [35, 118] on button "Geral" at bounding box center [53, 121] width 64 height 13
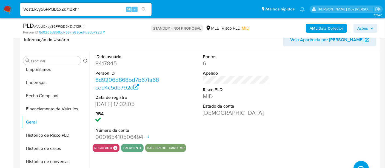
click at [318, 29] on b "AML Data Collector" at bounding box center [326, 28] width 33 height 9
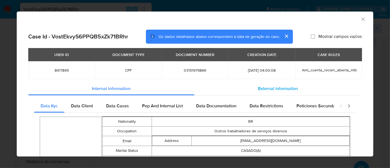
click at [261, 85] on div "External information" at bounding box center [277, 88] width 167 height 13
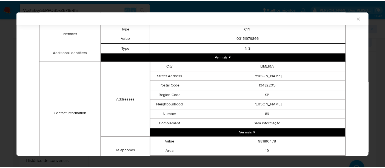
scroll to position [178, 0]
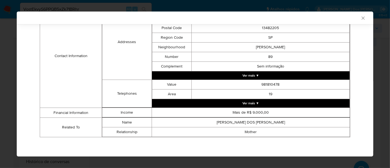
click at [360, 19] on icon "Fechar a janela" at bounding box center [362, 17] width 5 height 5
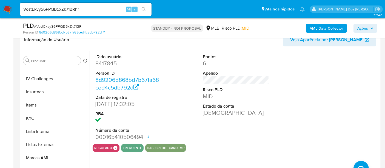
scroll to position [244, 0]
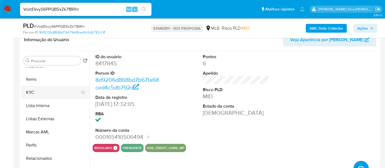
click at [30, 92] on button "KYC" at bounding box center [53, 92] width 64 height 13
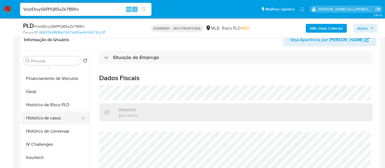
scroll to position [92, 0]
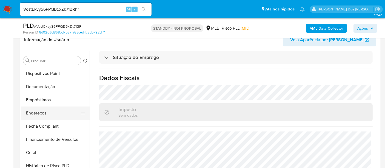
click at [46, 113] on button "Endereços" at bounding box center [53, 112] width 64 height 13
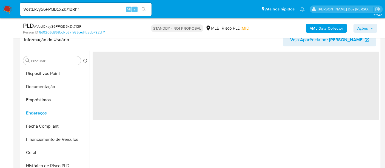
scroll to position [0, 0]
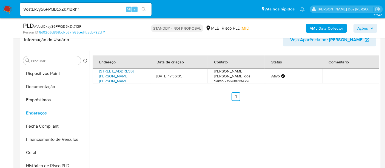
click at [110, 74] on link "Rua Professora Otília Hoppner Paolillo 89, Limeira, São Paulo, 13482205, Brasil…" at bounding box center [116, 75] width 34 height 15
drag, startPoint x: 101, startPoint y: 70, endPoint x: 132, endPoint y: 77, distance: 31.0
click at [132, 77] on td "Rua Professora Otília Hoppner Paolillo 89, Limeira, São Paulo, 13482205, Brasil…" at bounding box center [121, 76] width 57 height 15
copy link "Rua Professora Otília Hoppner Paolillo 89"
click at [85, 8] on input "VostEkvyS6PPQB5xZk71BRhr" at bounding box center [86, 9] width 132 height 7
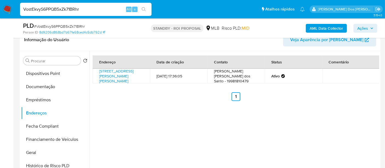
click at [85, 8] on input "VostEkvyS6PPQB5xZk71BRhr" at bounding box center [86, 9] width 132 height 7
paste input "IidoPeZVy3h8zEkm2Ig0KvLD"
type input "IidoPeZVy3h8zEkm2Ig0KvLD"
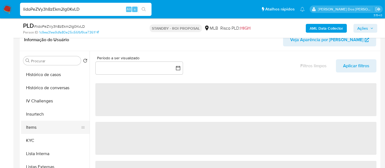
scroll to position [213, 0]
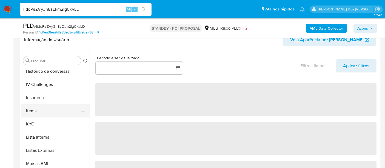
select select "10"
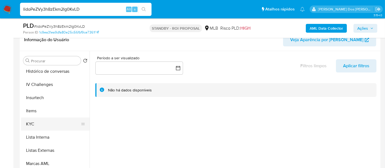
click at [32, 121] on button "KYC" at bounding box center [53, 123] width 64 height 13
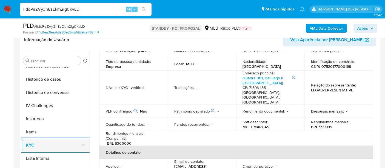
scroll to position [182, 0]
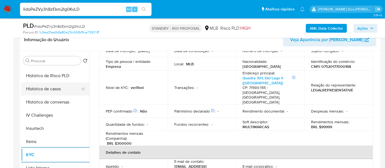
click at [44, 88] on button "Histórico de casos" at bounding box center [53, 88] width 64 height 13
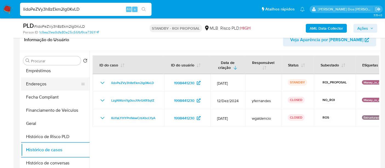
scroll to position [91, 0]
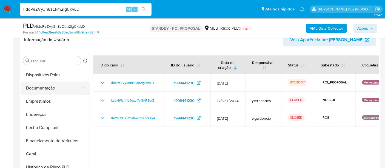
click at [46, 86] on button "Documentação" at bounding box center [53, 87] width 64 height 13
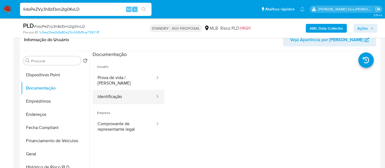
click at [99, 91] on button "Identificação" at bounding box center [124, 97] width 63 height 14
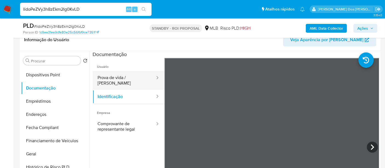
click at [132, 77] on button "Prova de vida / Selfie" at bounding box center [124, 80] width 63 height 19
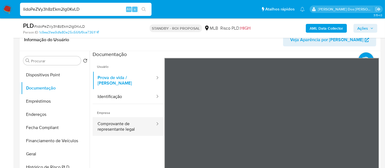
click at [125, 121] on button "Comprovante de representante legal" at bounding box center [124, 126] width 63 height 19
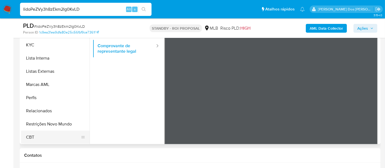
scroll to position [152, 0]
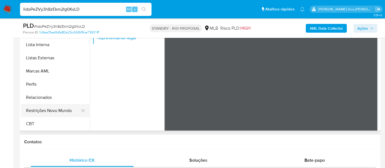
click at [67, 109] on button "Restrições Novo Mundo" at bounding box center [53, 110] width 64 height 13
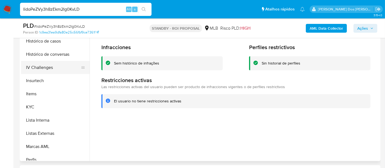
scroll to position [153, 0]
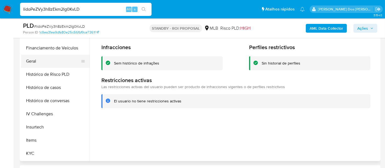
click at [29, 61] on button "Geral" at bounding box center [53, 61] width 64 height 13
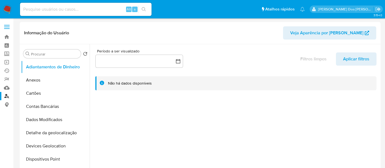
select select "10"
click at [6, 93] on link "Localizador de pessoas" at bounding box center [32, 96] width 65 height 8
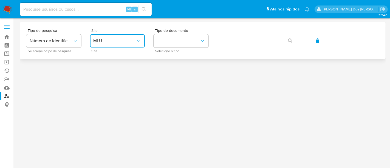
click at [122, 40] on span "MLU" at bounding box center [114, 40] width 43 height 5
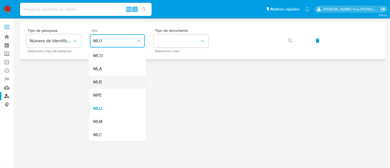
click at [105, 80] on div "MLB" at bounding box center [115, 81] width 45 height 13
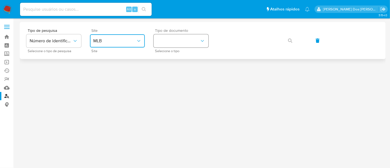
click at [167, 43] on button "identificationType" at bounding box center [180, 40] width 55 height 13
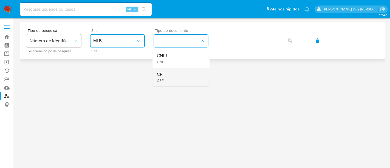
click at [166, 72] on div "CPF CPF" at bounding box center [179, 77] width 45 height 19
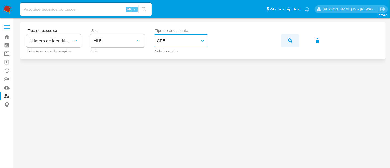
click at [287, 39] on button "button" at bounding box center [290, 40] width 19 height 13
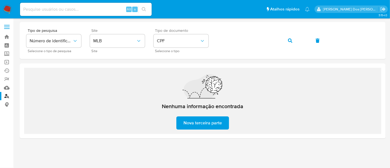
click at [84, 10] on input at bounding box center [86, 9] width 132 height 7
paste input "1752800954"
type input "1752800954"
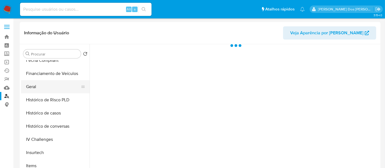
scroll to position [152, 0]
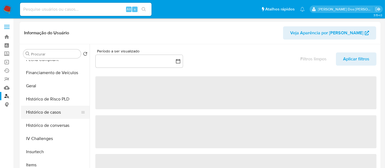
click at [55, 112] on button "Histórico de casos" at bounding box center [53, 112] width 64 height 13
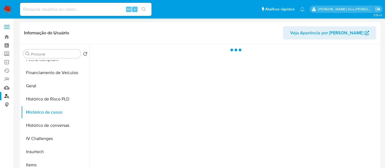
select select "10"
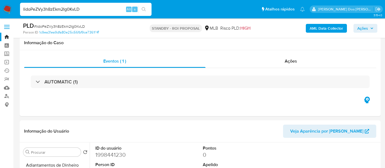
select select "10"
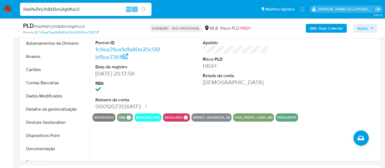
scroll to position [153, 0]
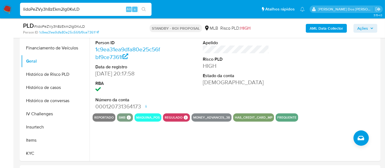
click at [78, 8] on input "IidoPeZVy3h8zEkm2Ig0KvLD" at bounding box center [86, 9] width 132 height 7
paste input "xS2J48uCETAiF9gUv7oNYauU"
type input "xS2J48uCETAiF9gUv7oNYauU"
click at [99, 10] on input "xS2J48uCETAiF9gUv7oNYauU" at bounding box center [86, 9] width 132 height 7
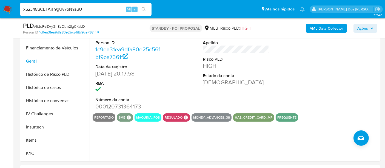
click at [99, 10] on input "xS2J48uCETAiF9gUv7oNYauU" at bounding box center [86, 9] width 132 height 7
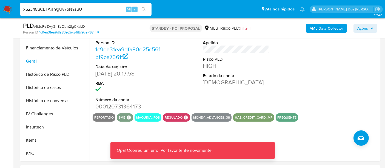
click at [7, 11] on img at bounding box center [7, 9] width 9 height 9
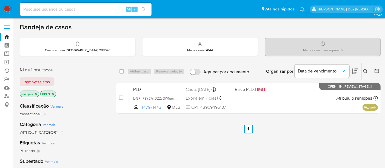
click at [67, 12] on input at bounding box center [86, 9] width 132 height 7
paste input "xS2J48uCETAiF9gUv7oNYauU"
type input "xS2J48uCETAiF9gUv7oNYauU"
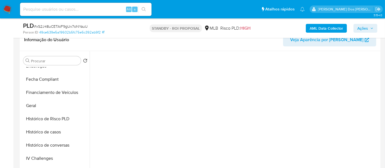
scroll to position [213, 0]
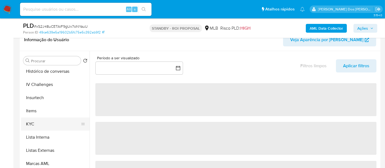
click at [28, 120] on button "KYC" at bounding box center [53, 123] width 64 height 13
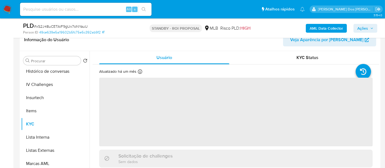
select select "10"
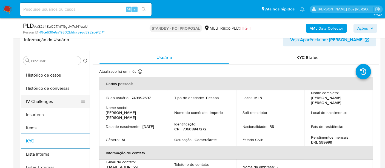
scroll to position [183, 0]
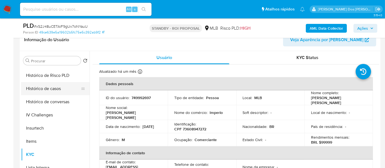
click at [49, 88] on button "Histórico de casos" at bounding box center [53, 88] width 64 height 13
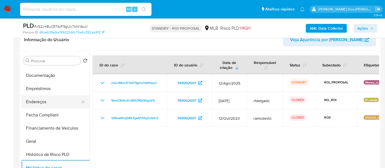
scroll to position [91, 0]
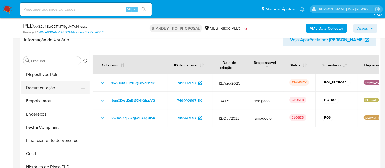
click at [49, 87] on button "Documentação" at bounding box center [53, 87] width 64 height 13
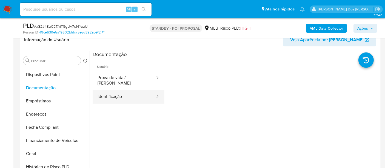
click at [112, 90] on button "Identificação" at bounding box center [124, 97] width 63 height 14
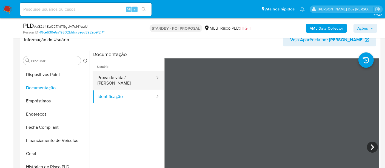
click at [136, 74] on button "Prova de vida / [PERSON_NAME]" at bounding box center [124, 80] width 63 height 19
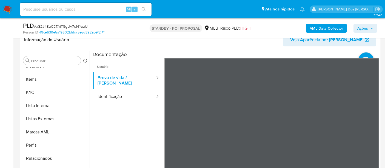
scroll to position [152, 0]
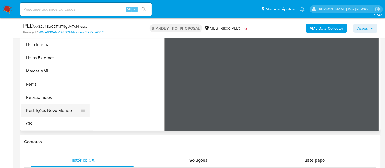
click at [45, 109] on button "Restrições Novo Mundo" at bounding box center [53, 110] width 64 height 13
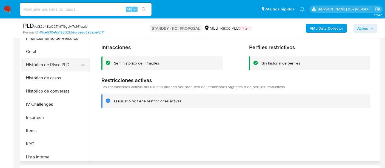
scroll to position [153, 0]
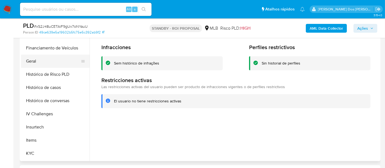
click at [33, 64] on button "Geral" at bounding box center [53, 61] width 64 height 13
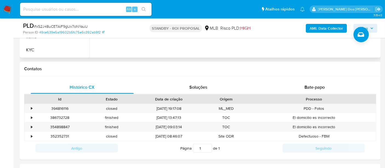
scroll to position [243, 0]
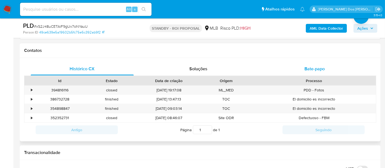
click at [317, 69] on span "Bate-papo" at bounding box center [314, 69] width 20 height 6
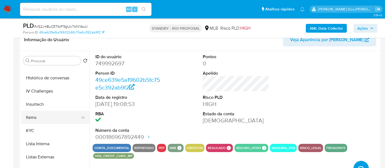
scroll to position [214, 0]
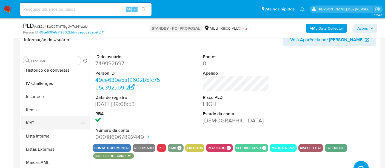
click at [28, 122] on button "KYC" at bounding box center [53, 122] width 64 height 13
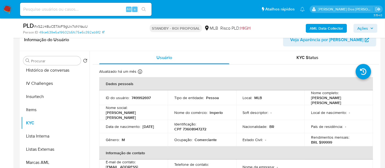
click at [201, 137] on p "Comerciante" at bounding box center [206, 139] width 22 height 5
copy p "Comerciante"
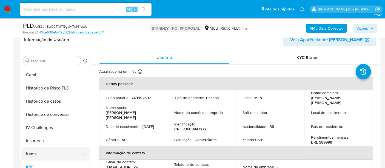
scroll to position [123, 0]
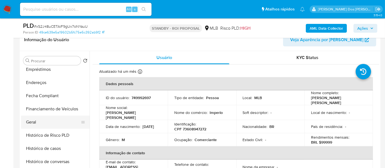
click at [36, 122] on button "Geral" at bounding box center [53, 121] width 64 height 13
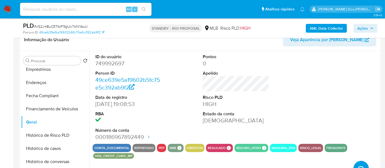
click at [59, 12] on input at bounding box center [86, 9] width 132 height 7
paste input "AegzHdvFfUxckvUaK6vJe7qq"
type input "AegzHdvFfUxckvUaK6vJe7qq"
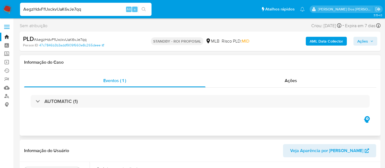
select select "10"
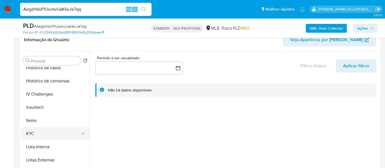
scroll to position [213, 0]
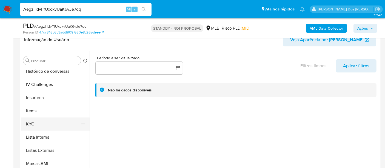
drag, startPoint x: 28, startPoint y: 126, endPoint x: 32, endPoint y: 124, distance: 4.3
click at [28, 126] on button "KYC" at bounding box center [53, 123] width 64 height 13
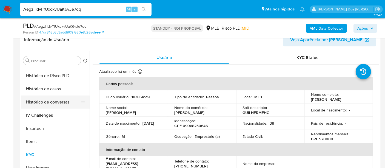
scroll to position [183, 0]
click at [45, 90] on button "Histórico de casos" at bounding box center [53, 88] width 64 height 13
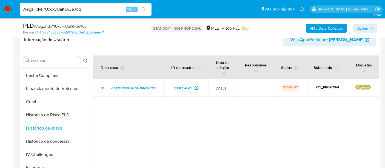
scroll to position [91, 0]
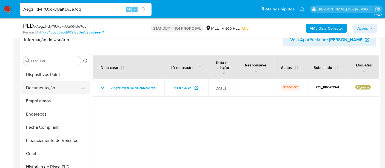
click at [42, 88] on button "Documentação" at bounding box center [53, 87] width 64 height 13
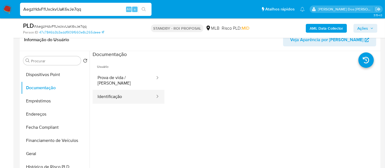
click at [113, 96] on button "Identificação" at bounding box center [124, 97] width 63 height 14
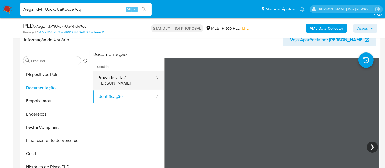
click at [134, 79] on button "Prova de vida / [PERSON_NAME]" at bounding box center [124, 80] width 63 height 19
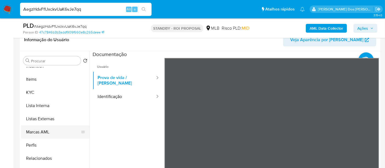
scroll to position [122, 0]
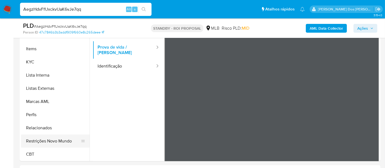
click at [59, 139] on button "Restrições Novo Mundo" at bounding box center [53, 140] width 64 height 13
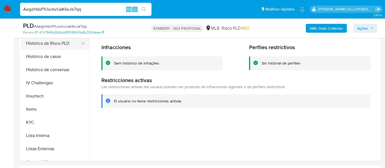
scroll to position [123, 0]
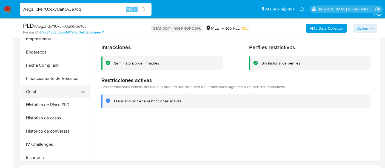
click at [37, 93] on button "Geral" at bounding box center [53, 91] width 64 height 13
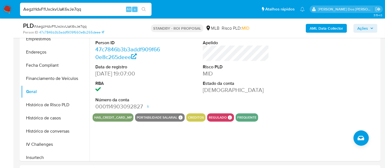
click at [96, 10] on input "AegzHdvFfUxckvUaK6vJe7qq" at bounding box center [86, 9] width 132 height 7
click at [95, 11] on input "AegzHdvFfUxckvUaK6vJe7qq" at bounding box center [86, 9] width 132 height 7
paste input "5fNKme5NgZSe6iHHluePVwfp"
type input "5fNKme5NgZSe6iHHluePVwfp"
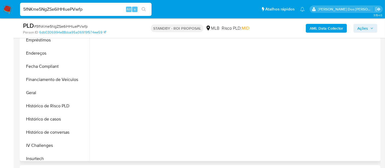
scroll to position [213, 0]
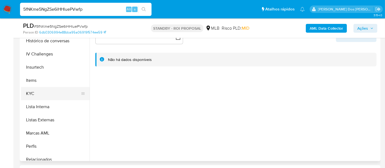
select select "10"
click at [30, 93] on button "KYC" at bounding box center [53, 93] width 64 height 13
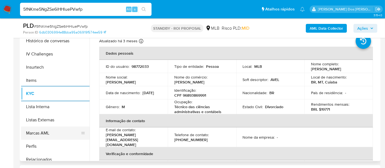
scroll to position [183, 0]
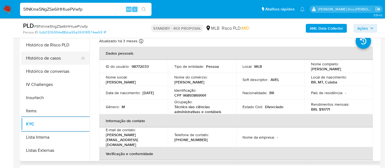
click at [53, 58] on button "Histórico de casos" at bounding box center [53, 58] width 64 height 13
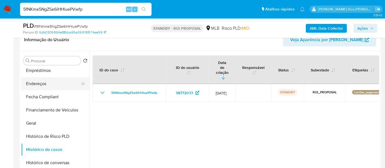
scroll to position [91, 0]
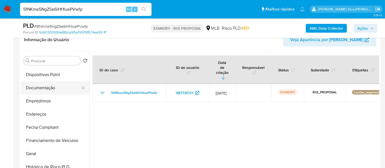
click at [43, 89] on button "Documentação" at bounding box center [53, 87] width 64 height 13
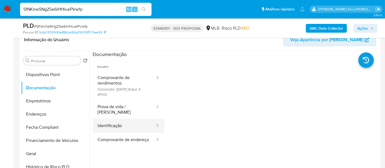
click at [109, 119] on button "Identificação" at bounding box center [124, 126] width 63 height 14
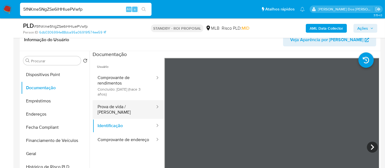
click at [124, 108] on button "Prova de vida / Selfie" at bounding box center [124, 109] width 63 height 19
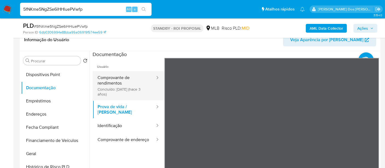
click at [102, 81] on button "Comprovante de rendimentos Concluído: 01/05/2022 (hace 3 años)" at bounding box center [124, 85] width 63 height 29
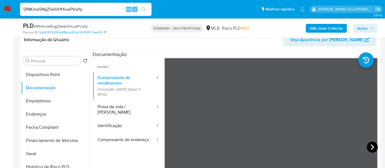
click at [372, 144] on icon at bounding box center [372, 146] width 11 height 11
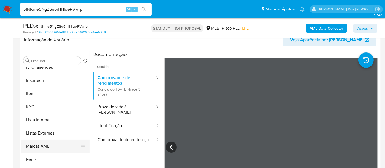
scroll to position [244, 0]
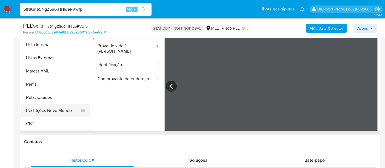
click at [63, 110] on button "Restrições Novo Mundo" at bounding box center [53, 110] width 64 height 13
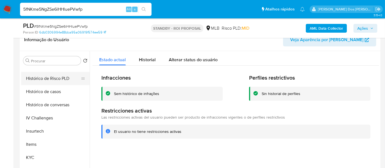
scroll to position [153, 0]
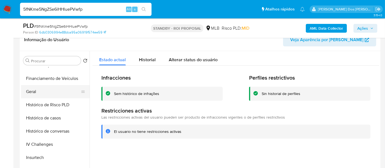
click at [34, 92] on button "Geral" at bounding box center [53, 91] width 64 height 13
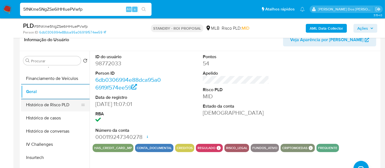
scroll to position [184, 0]
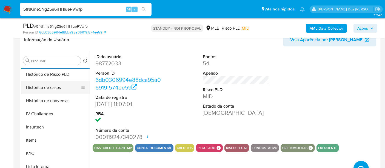
click at [52, 86] on button "Histórico de casos" at bounding box center [53, 87] width 64 height 13
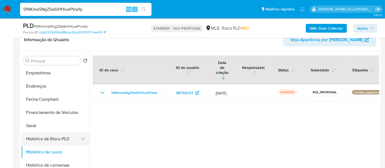
scroll to position [92, 0]
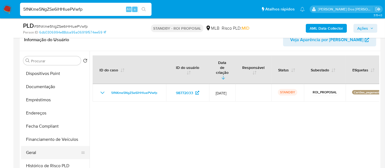
click at [33, 148] on button "Geral" at bounding box center [53, 152] width 64 height 13
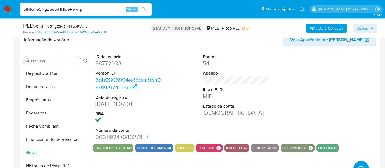
click at [92, 6] on input "5fNKme5NgZSe6iHHluePVwfp" at bounding box center [86, 9] width 132 height 7
paste input "Vyas5njl5kagX30uGCTUFpDm"
type input "Vyas5njl5kagX30uGCTUFpDm"
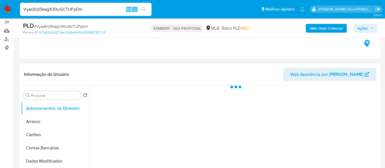
scroll to position [122, 0]
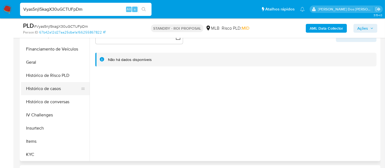
select select "10"
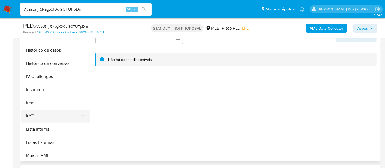
scroll to position [213, 0]
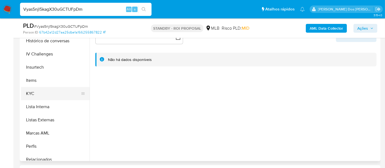
click at [29, 93] on button "KYC" at bounding box center [53, 93] width 64 height 13
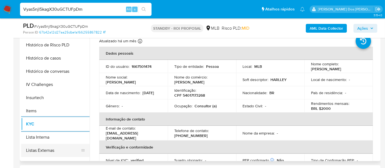
scroll to position [152, 0]
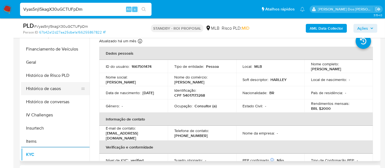
click at [41, 91] on button "Histórico de casos" at bounding box center [53, 88] width 64 height 13
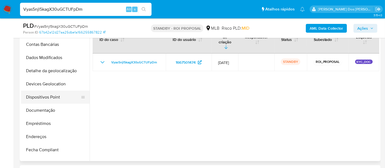
scroll to position [30, 0]
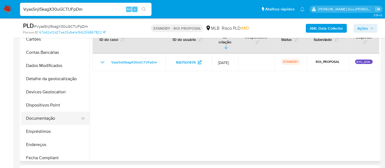
click at [44, 115] on button "Documentação" at bounding box center [53, 118] width 64 height 13
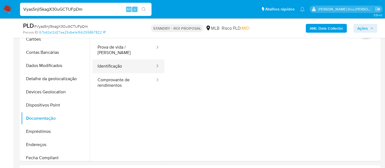
click at [119, 63] on button "Identificação" at bounding box center [124, 66] width 63 height 14
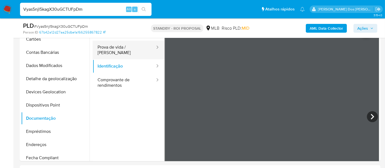
click at [112, 49] on button "Prova de vida / Selfie" at bounding box center [124, 50] width 63 height 19
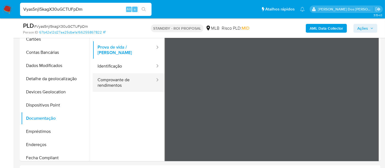
click at [124, 77] on button "Comprovante de rendimentos" at bounding box center [124, 82] width 63 height 19
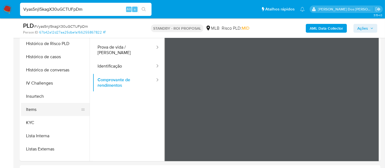
scroll to position [244, 0]
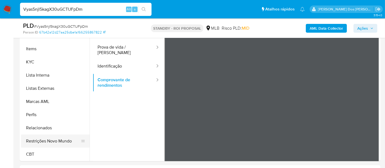
click at [59, 140] on button "Restrições Novo Mundo" at bounding box center [53, 140] width 64 height 13
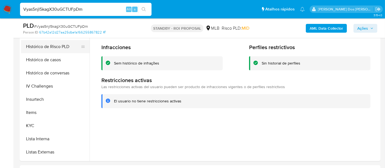
scroll to position [123, 0]
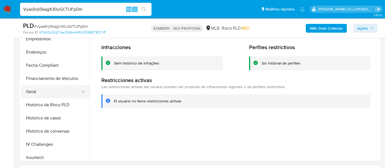
click at [29, 90] on button "Geral" at bounding box center [53, 91] width 64 height 13
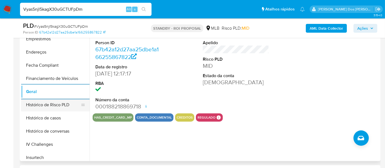
scroll to position [31, 0]
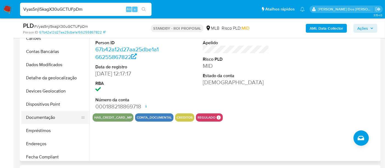
click at [44, 115] on button "Documentação" at bounding box center [53, 117] width 64 height 13
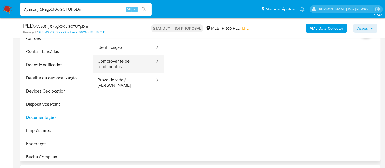
click at [110, 66] on button "Comprovante de rendimentos" at bounding box center [124, 64] width 63 height 19
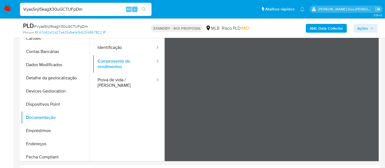
click at [64, 8] on input "Vyas5njl5kagX30uGCTUFpDm" at bounding box center [86, 9] width 132 height 7
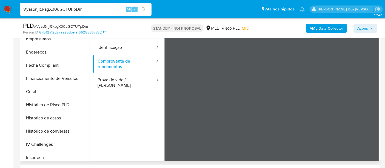
scroll to position [0, 0]
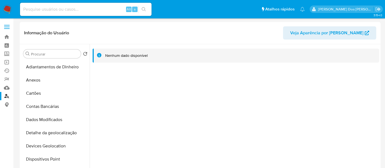
select select "10"
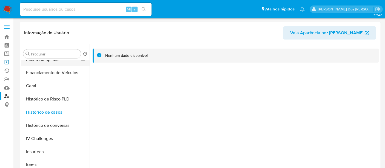
drag, startPoint x: 7, startPoint y: 64, endPoint x: 41, endPoint y: 64, distance: 34.3
click at [7, 64] on link "Operações em massa" at bounding box center [32, 62] width 65 height 8
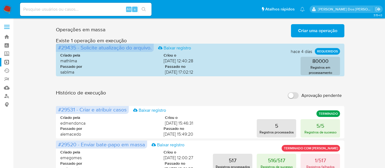
click at [305, 29] on span "Criar uma operação" at bounding box center [317, 31] width 39 height 12
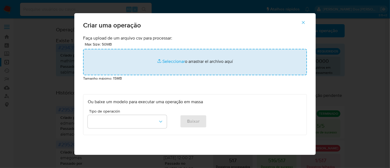
click at [169, 62] on input "file" at bounding box center [195, 62] width 224 height 26
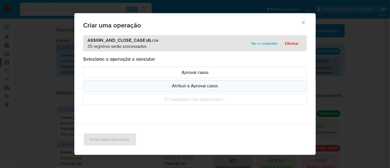
click at [166, 85] on p "Atribuir e Aprovar casos" at bounding box center [195, 85] width 214 height 6
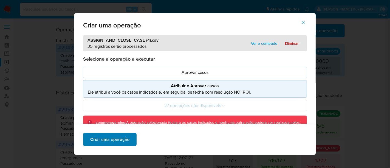
click at [122, 137] on span "Criar uma operação" at bounding box center [109, 139] width 39 height 12
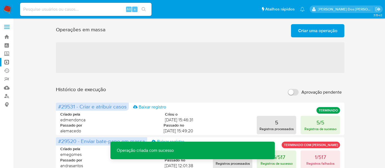
click at [306, 33] on span "Criar uma operação" at bounding box center [317, 31] width 39 height 12
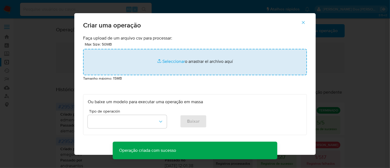
click at [174, 61] on input "file" at bounding box center [195, 62] width 224 height 26
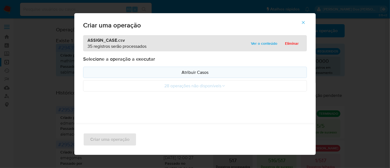
click at [153, 73] on p "Atribuir Casos" at bounding box center [195, 72] width 214 height 6
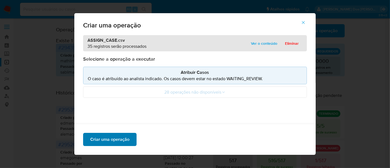
click at [118, 138] on span "Criar uma operação" at bounding box center [109, 139] width 39 height 12
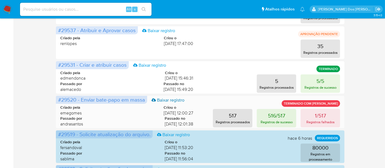
scroll to position [122, 0]
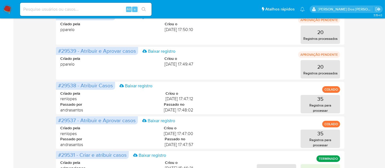
scroll to position [122, 0]
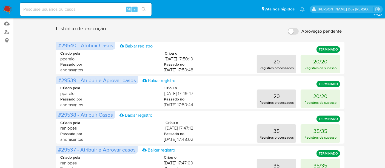
scroll to position [61, 0]
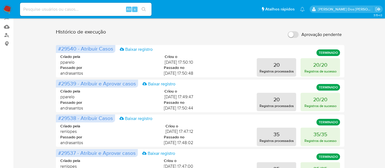
drag, startPoint x: 8, startPoint y: 8, endPoint x: 14, endPoint y: 8, distance: 6.3
click at [8, 8] on img at bounding box center [7, 9] width 9 height 9
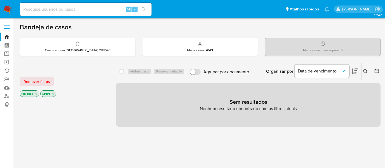
drag, startPoint x: 33, startPoint y: 82, endPoint x: 193, endPoint y: 79, distance: 159.8
click at [34, 82] on span "Remover filtros" at bounding box center [37, 82] width 26 height 8
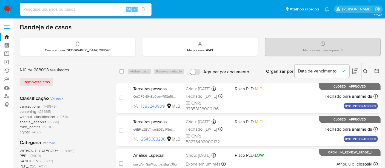
click at [362, 70] on button at bounding box center [366, 71] width 9 height 7
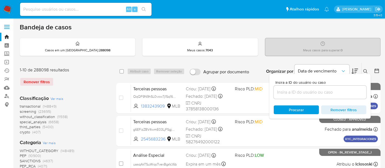
click at [287, 94] on input at bounding box center [320, 92] width 93 height 7
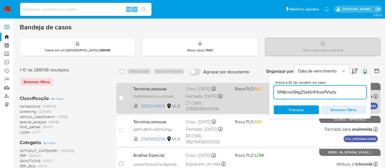
type input "5fNKme5NgZSe6iHHluePVwfp"
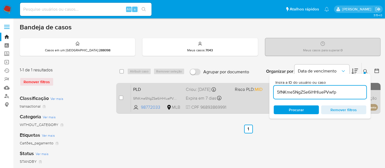
click at [123, 95] on span at bounding box center [121, 97] width 4 height 4
click at [120, 95] on input "checkbox" at bounding box center [121, 97] width 4 height 4
checkbox input "true"
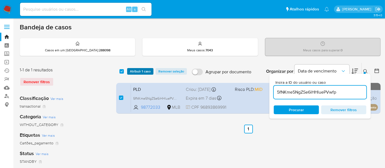
click at [137, 71] on span "Atribuir 1 caso" at bounding box center [140, 71] width 21 height 5
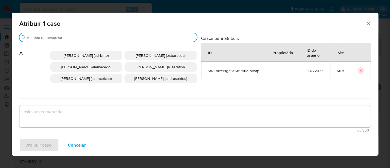
click at [126, 38] on input "Procurar" at bounding box center [110, 37] width 167 height 5
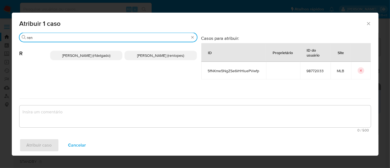
type input "ren"
click at [140, 54] on span "[PERSON_NAME] (renlopes)" at bounding box center [160, 55] width 47 height 5
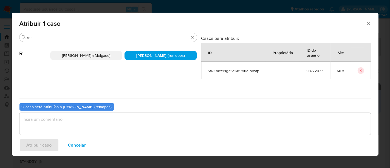
click at [156, 123] on textarea "assign-modal" at bounding box center [194, 124] width 351 height 22
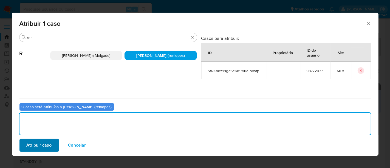
type textarea "."
click at [49, 141] on span "Atribuir caso" at bounding box center [39, 145] width 25 height 12
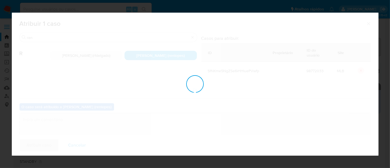
checkbox input "false"
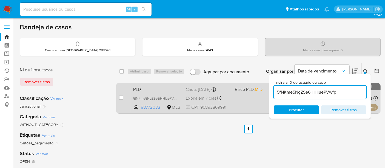
click at [210, 92] on div "PLD 5fNKme5NgZSe6iHHluePVwfp 98772033 MLB Risco PLD: MID Criou: [DATE] Criou: […" at bounding box center [254, 98] width 247 height 28
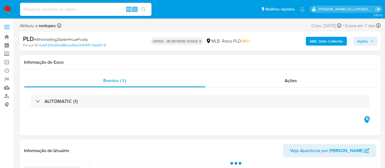
click at [356, 41] on button "Ações" at bounding box center [366, 41] width 24 height 9
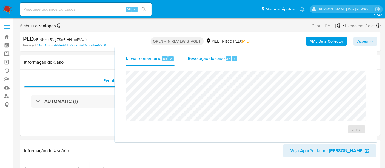
click at [210, 59] on span "Resolução do caso" at bounding box center [206, 58] width 37 height 6
select select "10"
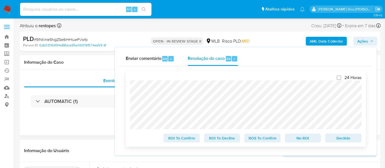
click at [334, 137] on span "Declínio" at bounding box center [343, 138] width 29 height 8
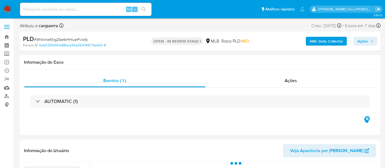
click at [63, 39] on span "# 5fNKme5NgZSe6iHHluePVwfp" at bounding box center [61, 39] width 54 height 5
select select "10"
copy span "5fNKme5NgZSe6iHHluePVwfp"
click at [9, 10] on img at bounding box center [7, 9] width 9 height 9
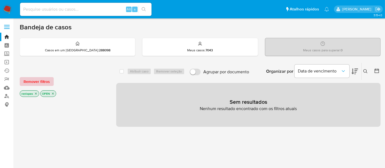
click at [50, 78] on button "Remover filtros" at bounding box center [37, 81] width 34 height 9
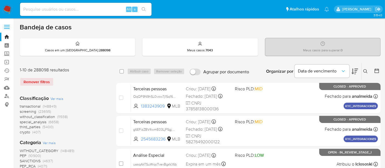
click at [363, 69] on icon at bounding box center [365, 71] width 4 height 4
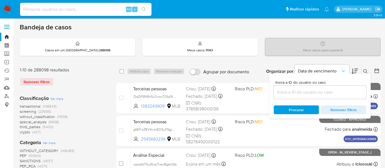
drag, startPoint x: 286, startPoint y: 90, endPoint x: 298, endPoint y: 94, distance: 12.9
click at [286, 90] on input at bounding box center [320, 92] width 93 height 7
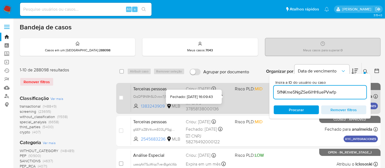
type input "5fNKme5NgZSe6iHHluePVwfp"
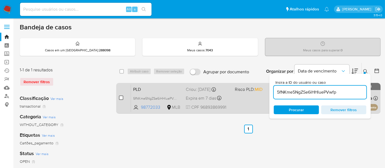
click at [120, 96] on input "checkbox" at bounding box center [121, 97] width 4 height 4
checkbox input "true"
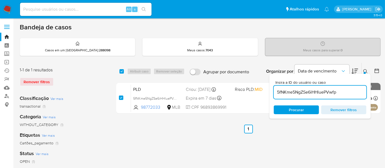
checkbox input "true"
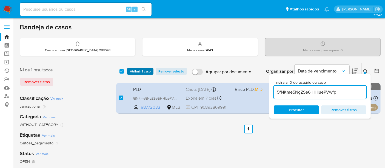
click at [135, 72] on span "Atribuir 1 caso" at bounding box center [140, 71] width 21 height 5
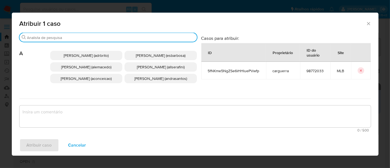
click at [126, 38] on input "Procurar" at bounding box center [110, 37] width 167 height 5
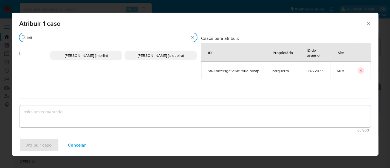
type input "leti"
click at [146, 54] on span "Leticia De Souza Siqueira (lsiqueira)" at bounding box center [161, 55] width 46 height 5
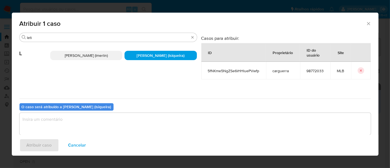
click at [139, 116] on textarea "assign-modal" at bounding box center [194, 124] width 351 height 22
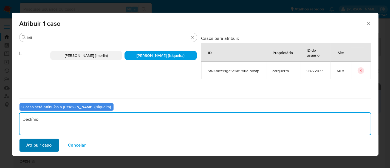
type textarea "Declínio"
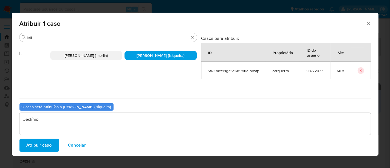
click at [45, 142] on span "Atribuir caso" at bounding box center [39, 145] width 25 height 12
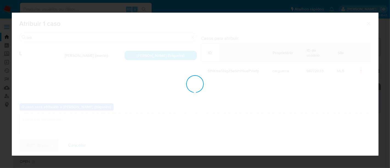
checkbox input "false"
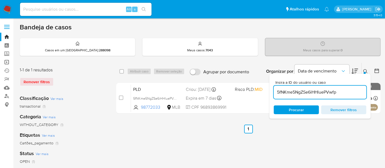
click at [8, 61] on link "Operações em massa" at bounding box center [32, 62] width 65 height 8
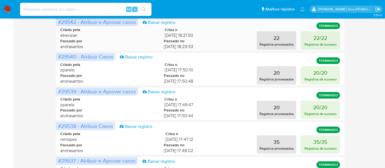
scroll to position [152, 0]
